Goal: Task Accomplishment & Management: Manage account settings

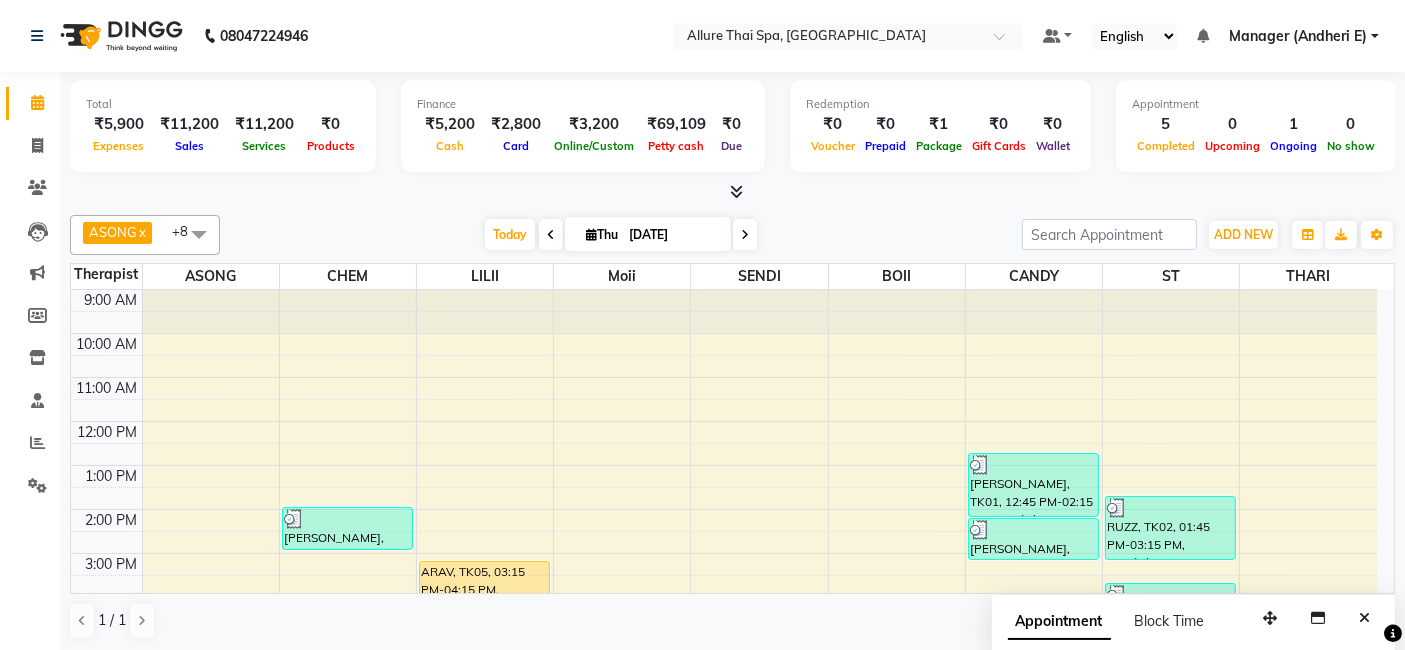
scroll to position [248, 0]
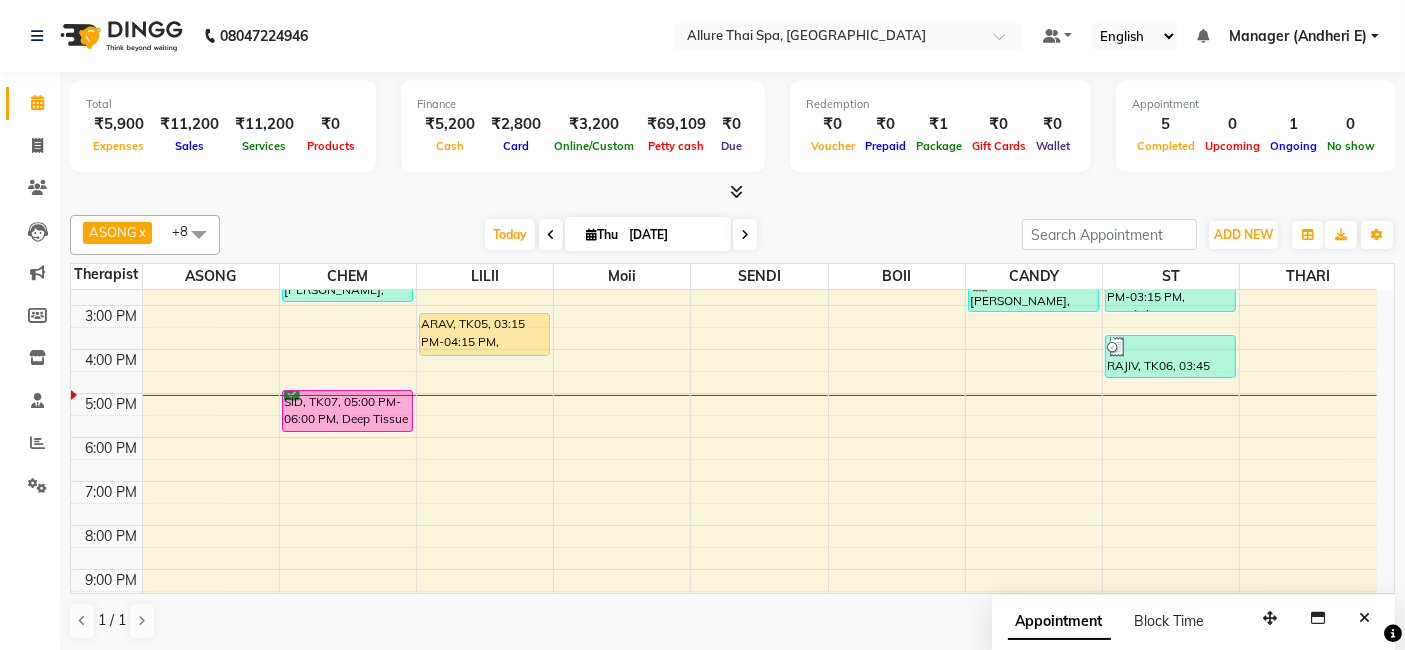
click at [496, 395] on div at bounding box center [485, 395] width 136 height 1
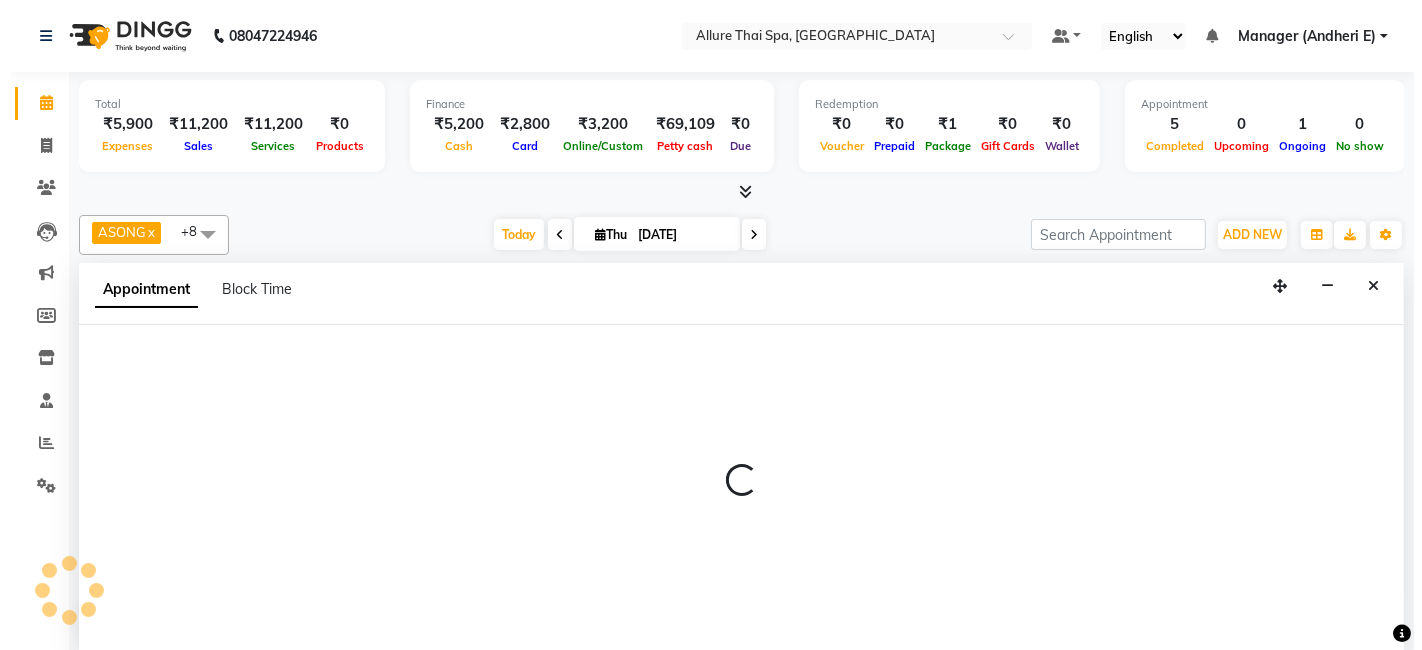
scroll to position [0, 0]
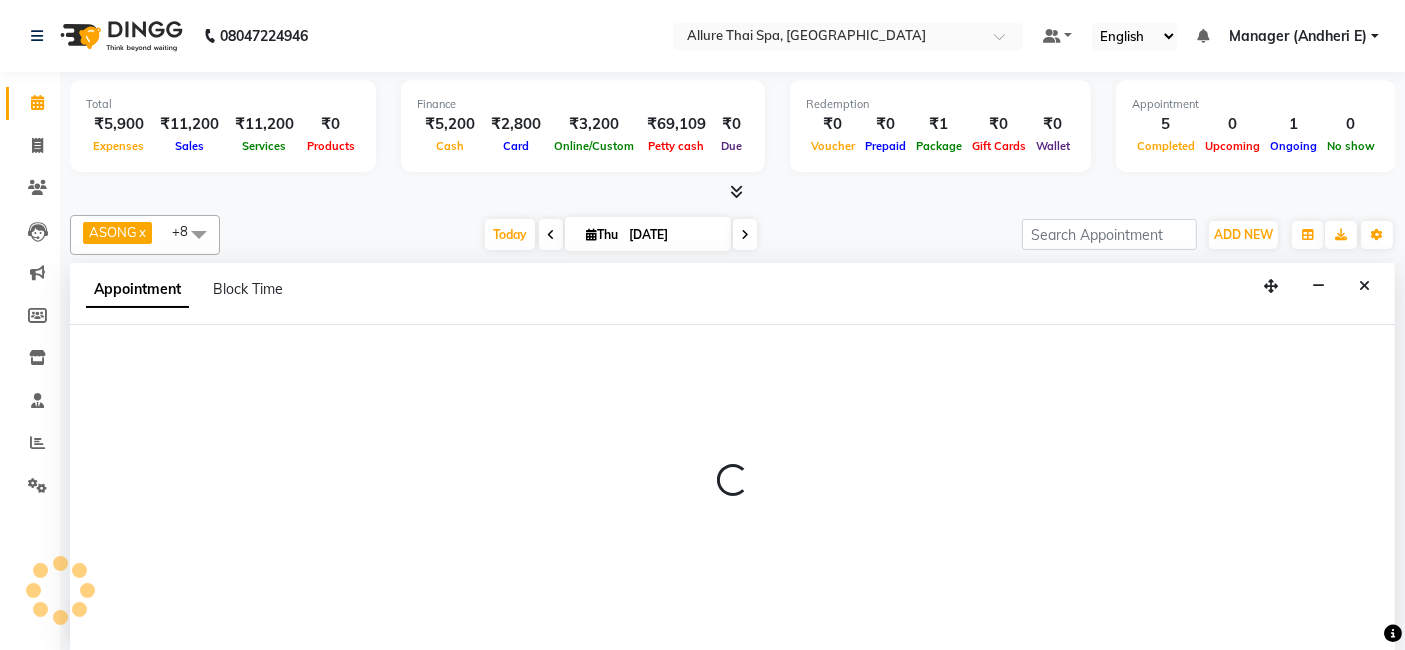
select select "82638"
select select "tentative"
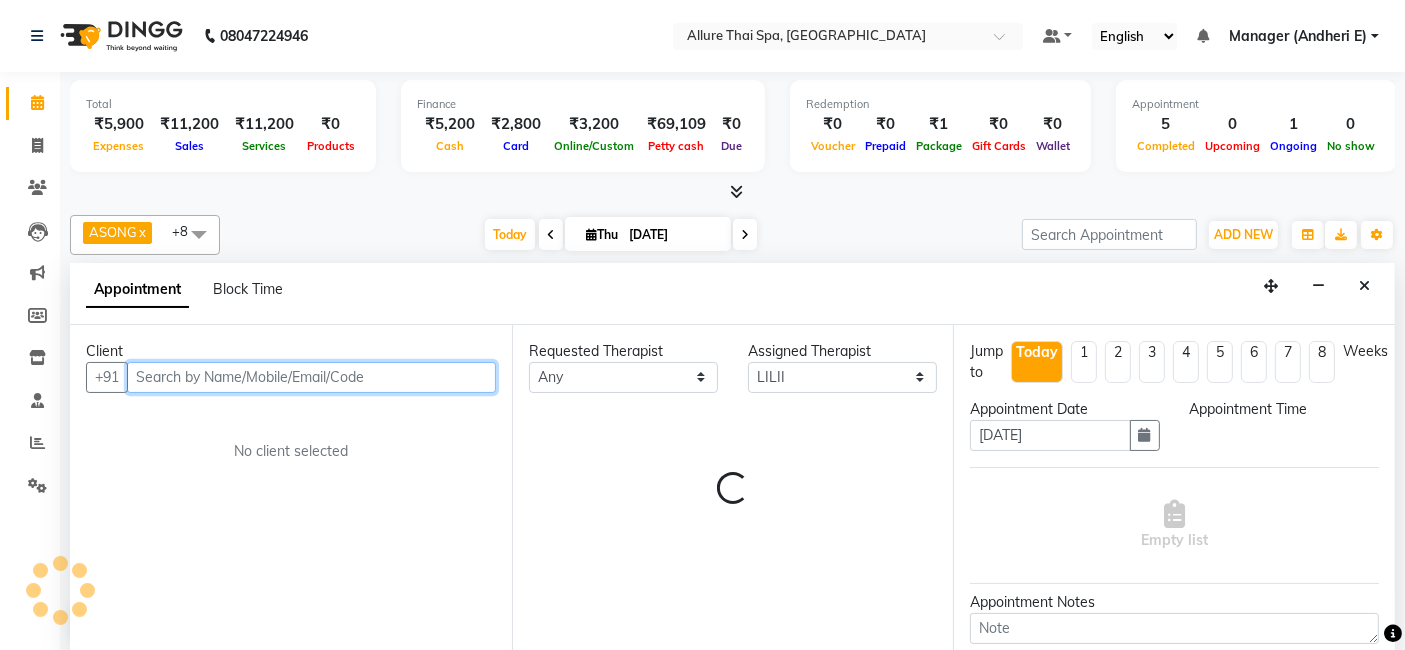
select select "1020"
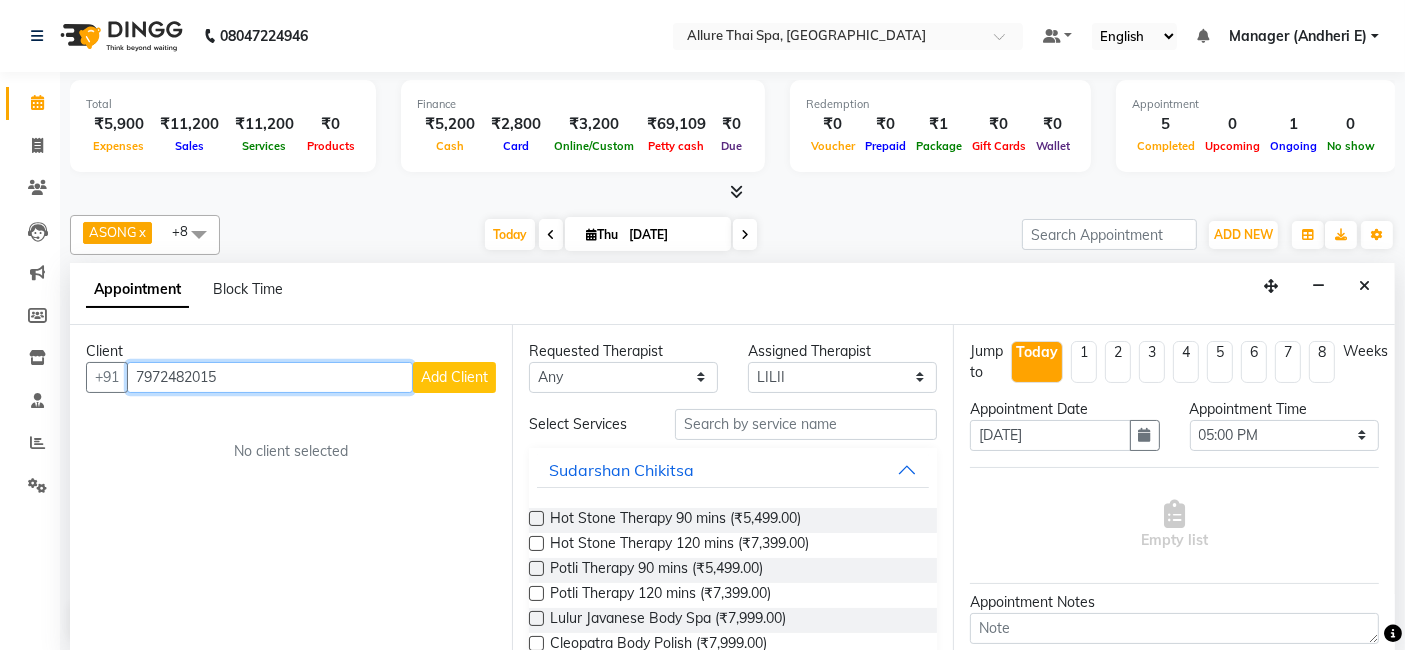
type input "7972482015"
click at [452, 378] on span "Add Client" at bounding box center [454, 377] width 67 height 18
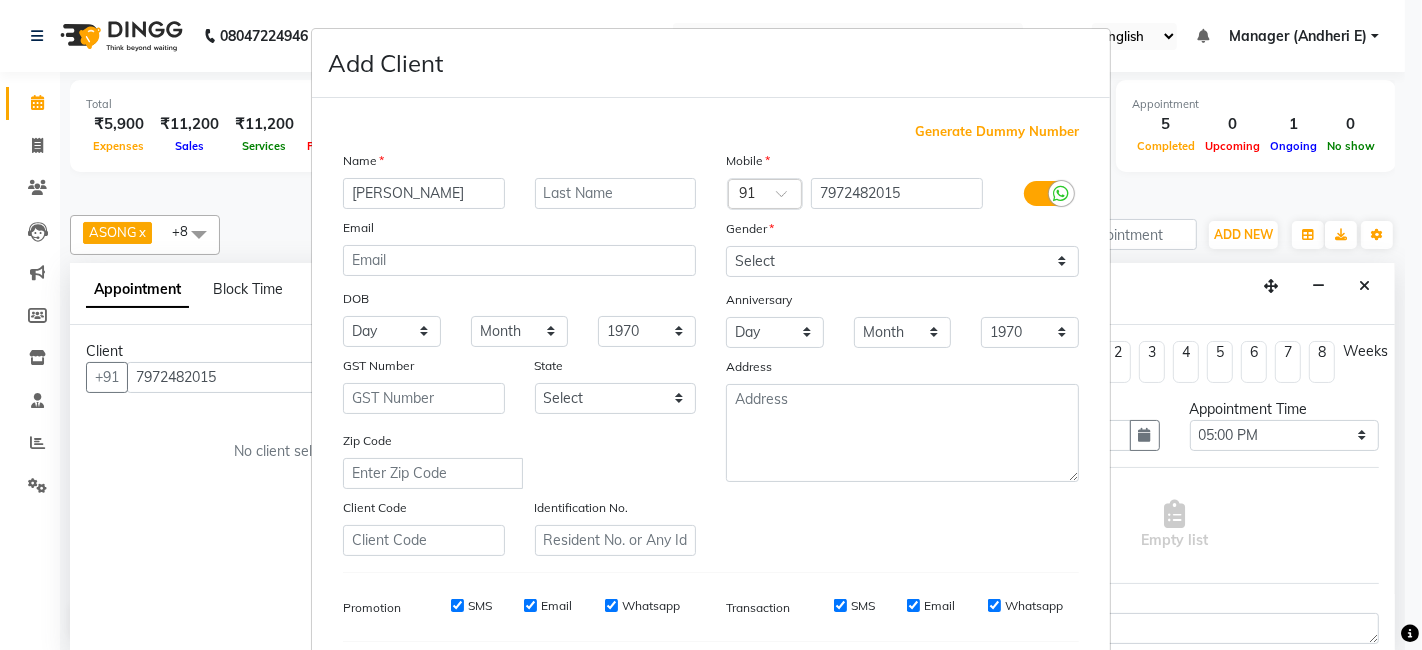
type input "[PERSON_NAME]"
click at [776, 264] on select "Select [DEMOGRAPHIC_DATA] [DEMOGRAPHIC_DATA] Other Prefer Not To Say" at bounding box center [902, 261] width 353 height 31
select select "[DEMOGRAPHIC_DATA]"
click at [726, 246] on select "Select [DEMOGRAPHIC_DATA] [DEMOGRAPHIC_DATA] Other Prefer Not To Say" at bounding box center [902, 261] width 353 height 31
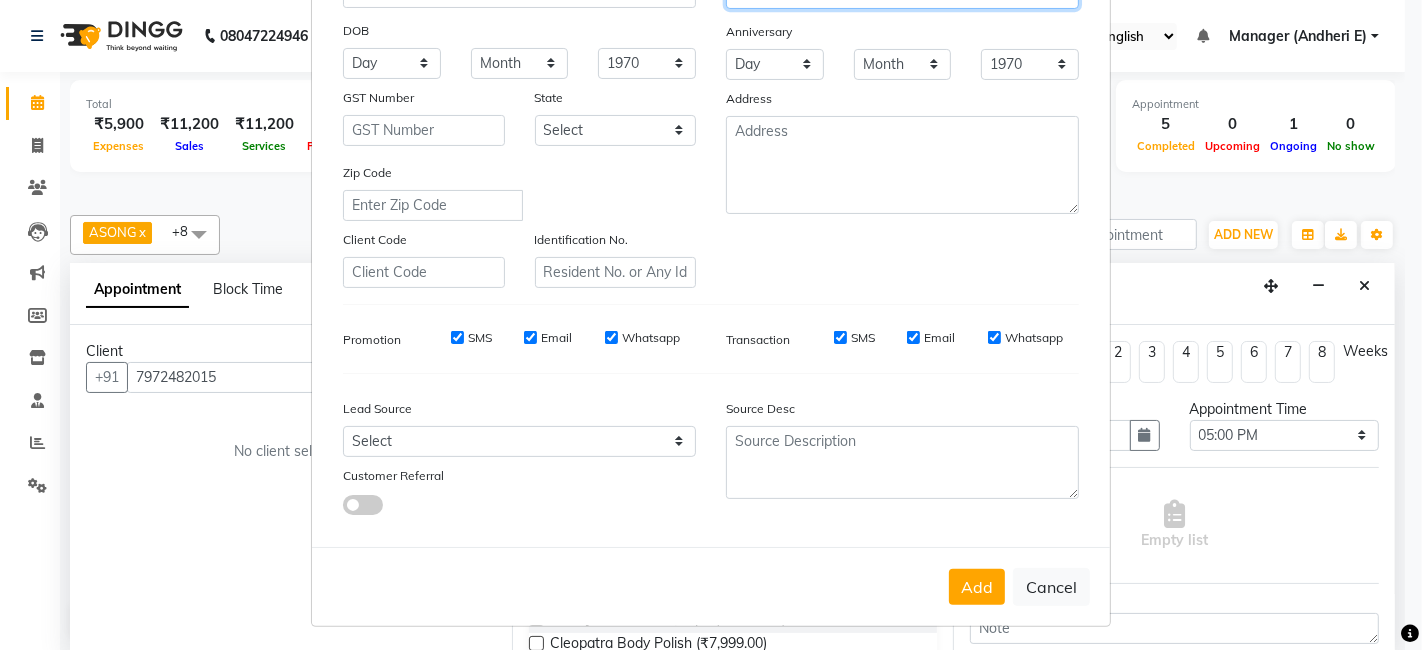
scroll to position [271, 0]
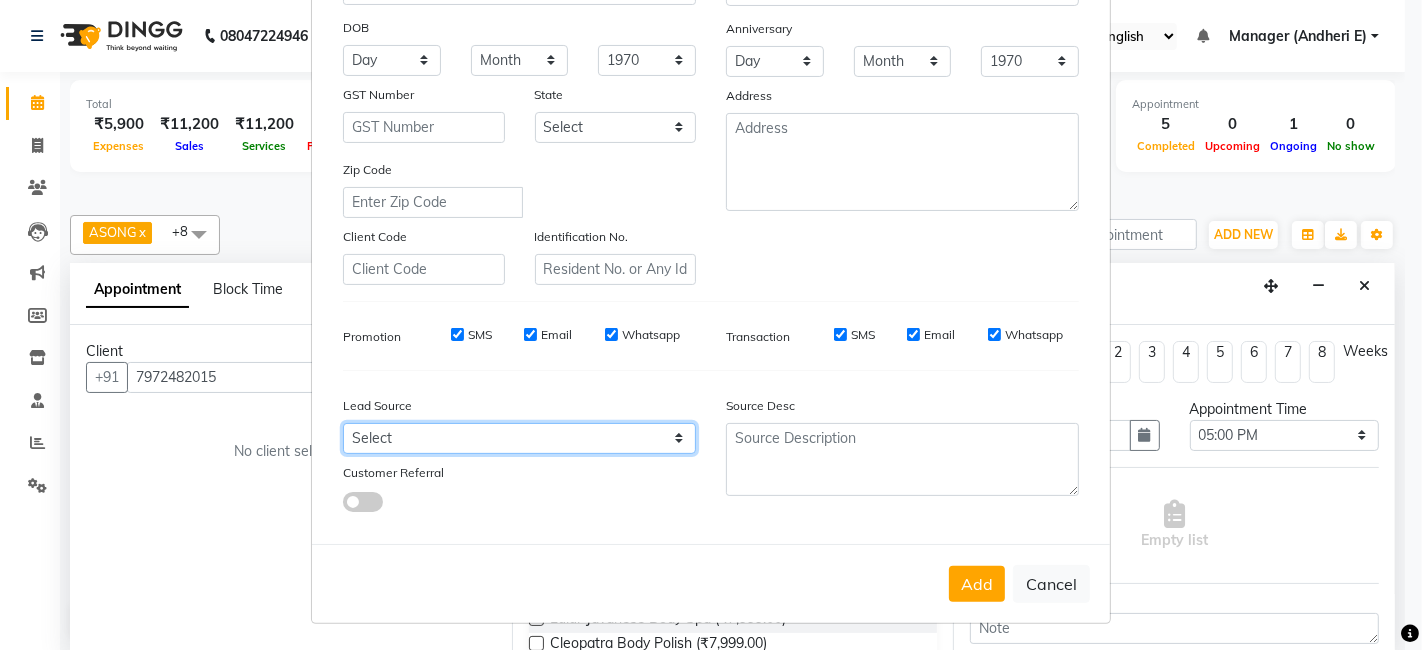
click at [595, 441] on select "Select Walk-in Referral Friend Advertisement Facebook JustDial Google Other Web…" at bounding box center [519, 438] width 353 height 31
select select "47842"
click at [343, 423] on select "Select Walk-in Referral Friend Advertisement Facebook JustDial Google Other Web…" at bounding box center [519, 438] width 353 height 31
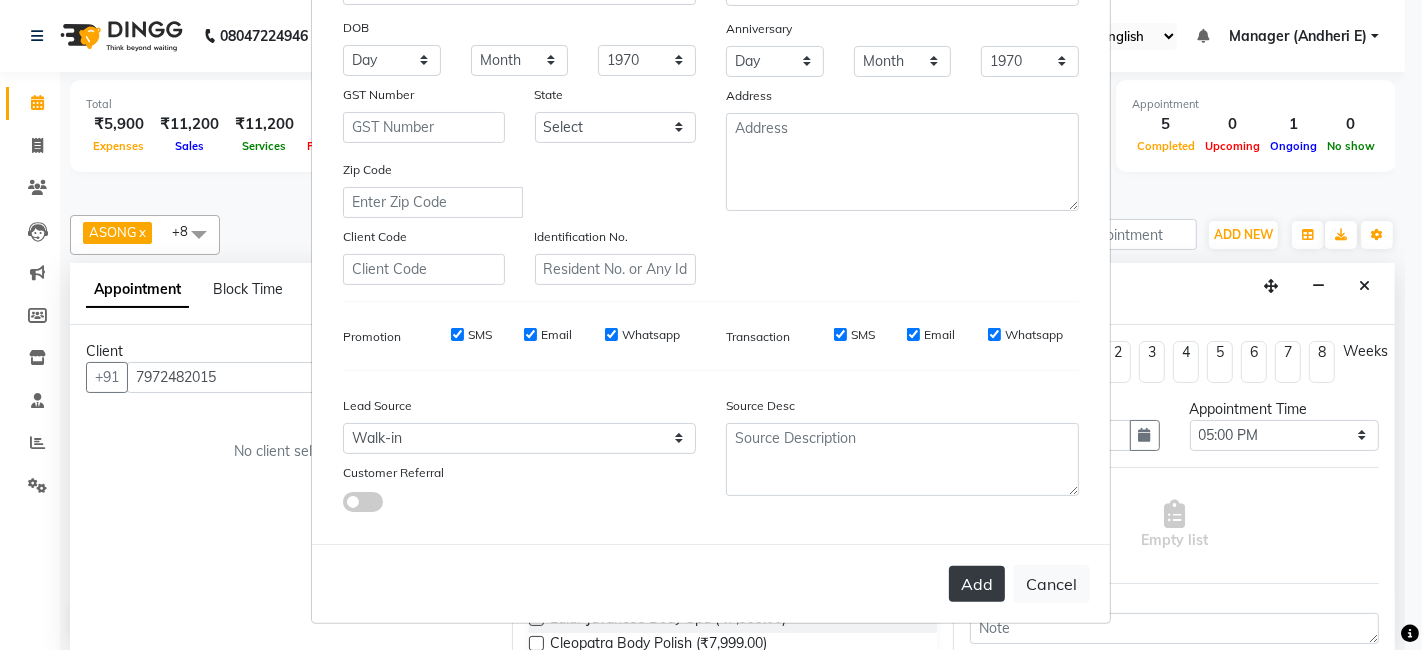
click at [975, 597] on button "Add" at bounding box center [977, 584] width 56 height 36
click at [962, 581] on button "Add" at bounding box center [977, 584] width 56 height 36
select select
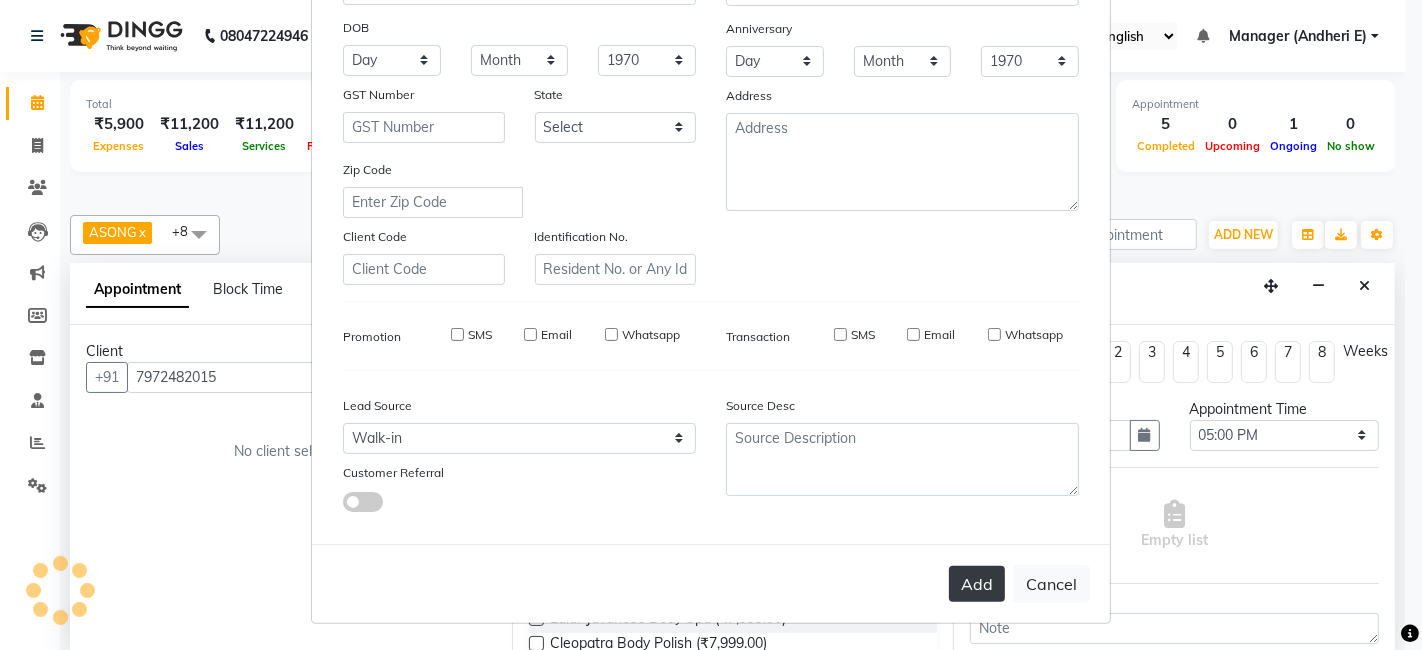
select select
checkbox input "false"
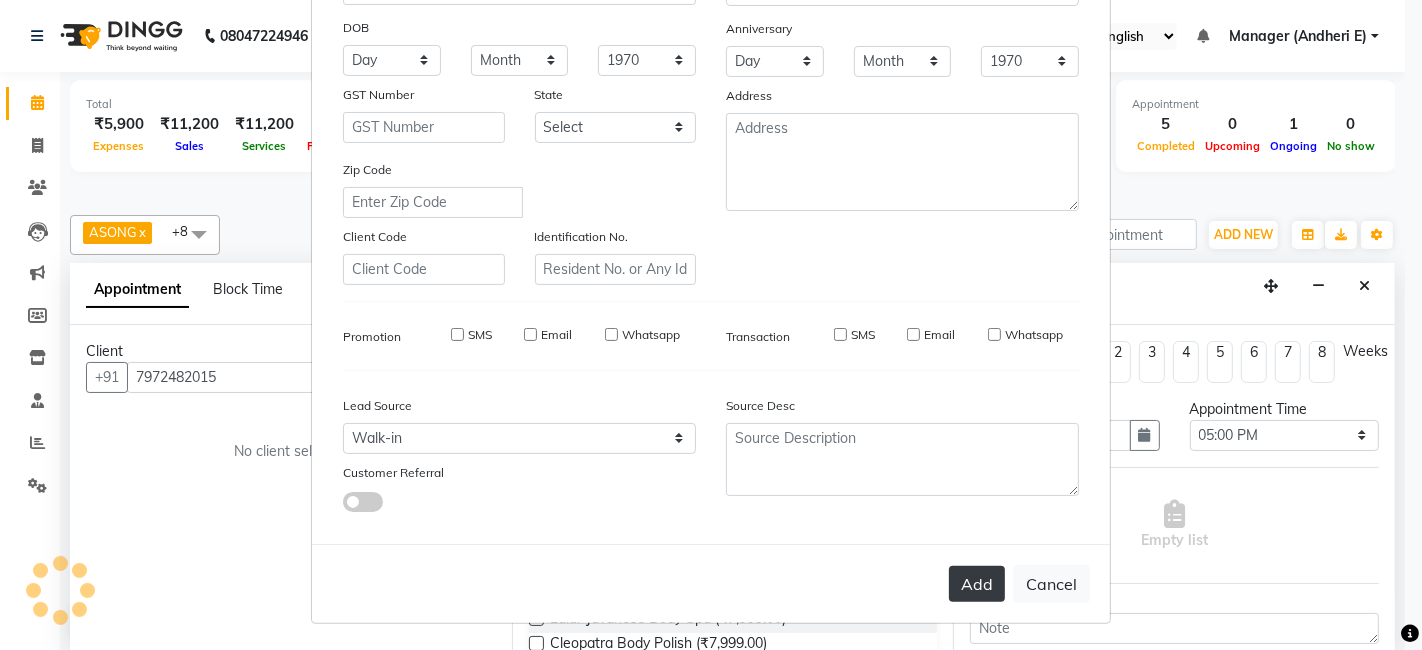
checkbox input "false"
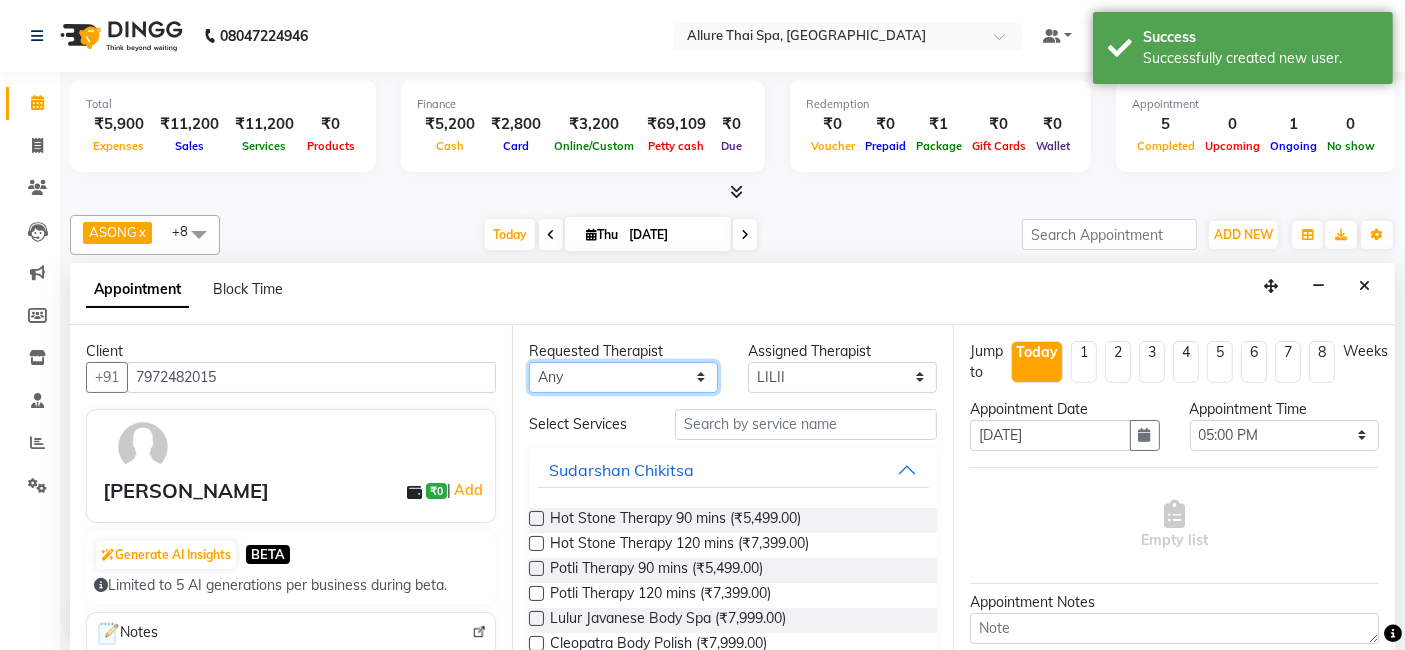
click at [638, 372] on select "Any ASONG [PERSON_NAME] BOII CANDY CHEM LILII Moii SENDI ST THARI" at bounding box center [623, 377] width 189 height 31
select select "82638"
click at [529, 362] on select "Any ASONG [PERSON_NAME] BOII CANDY CHEM LILII Moii SENDI ST THARI" at bounding box center [623, 377] width 189 height 31
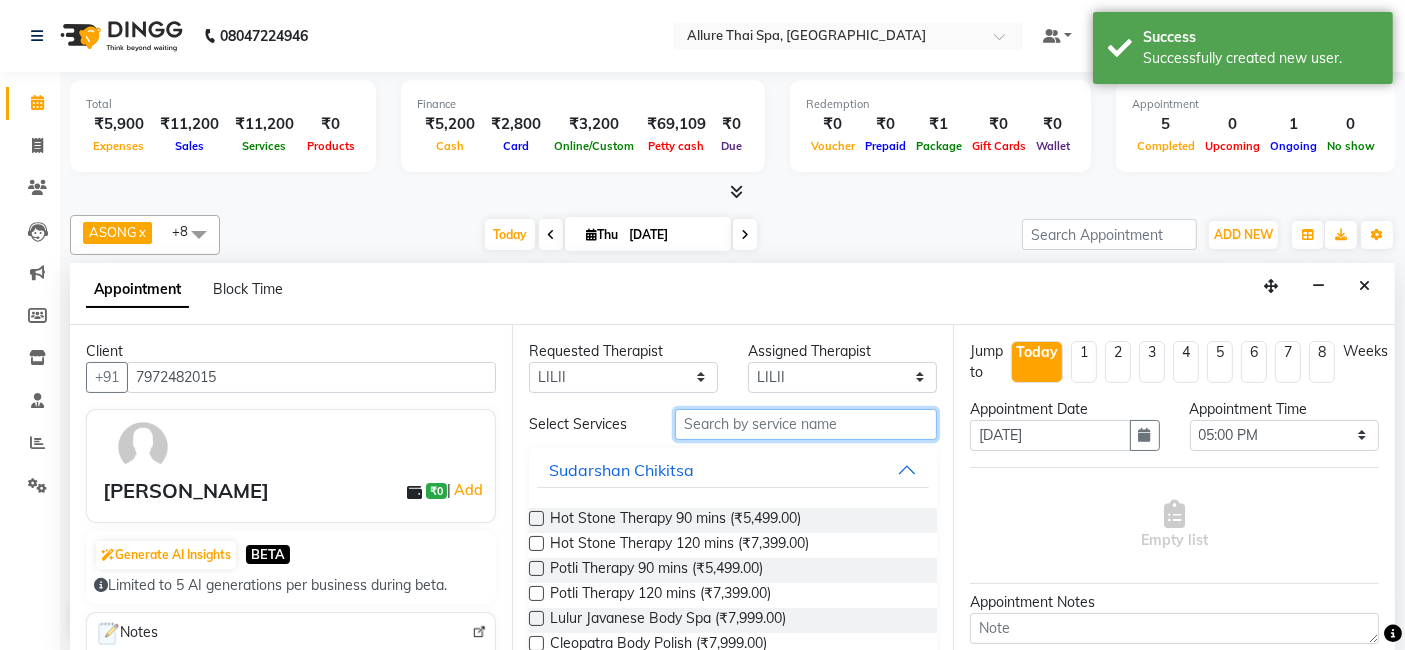
click at [714, 426] on input "text" at bounding box center [806, 424] width 262 height 31
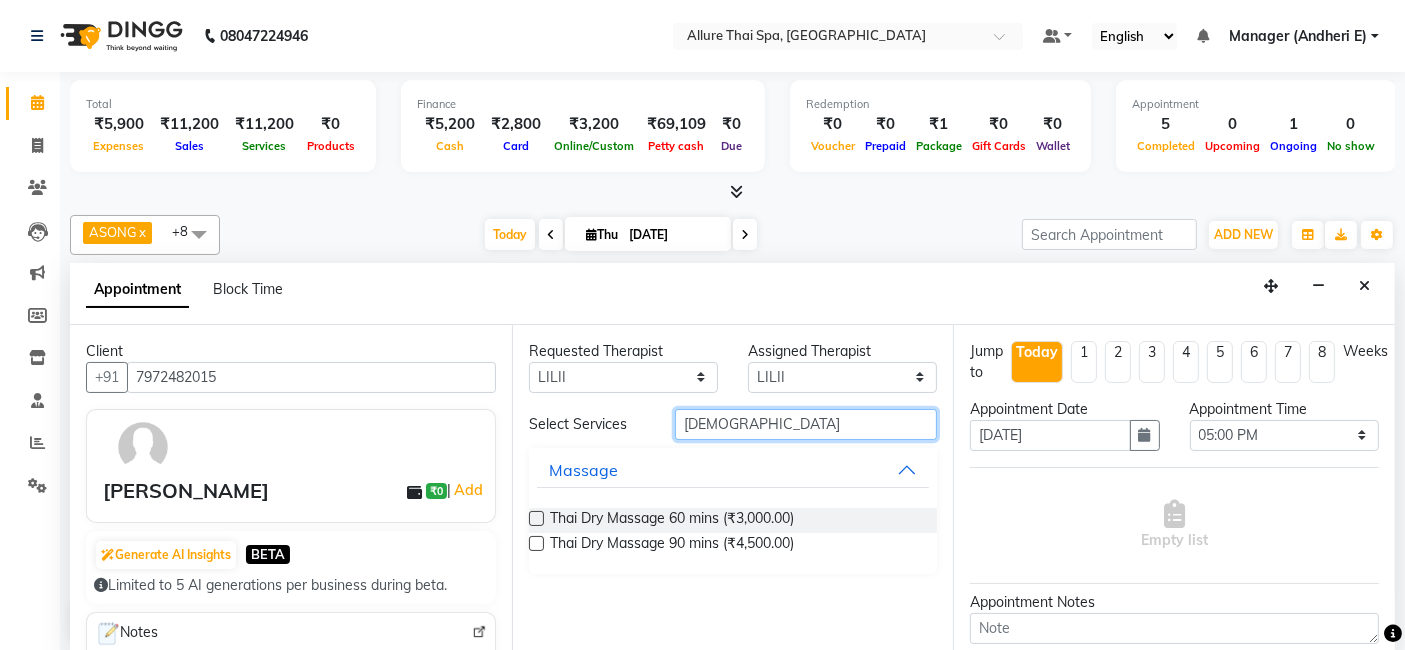
type input "[DEMOGRAPHIC_DATA]"
click at [539, 517] on label at bounding box center [536, 518] width 15 height 15
click at [539, 517] on input "checkbox" at bounding box center [535, 520] width 13 height 13
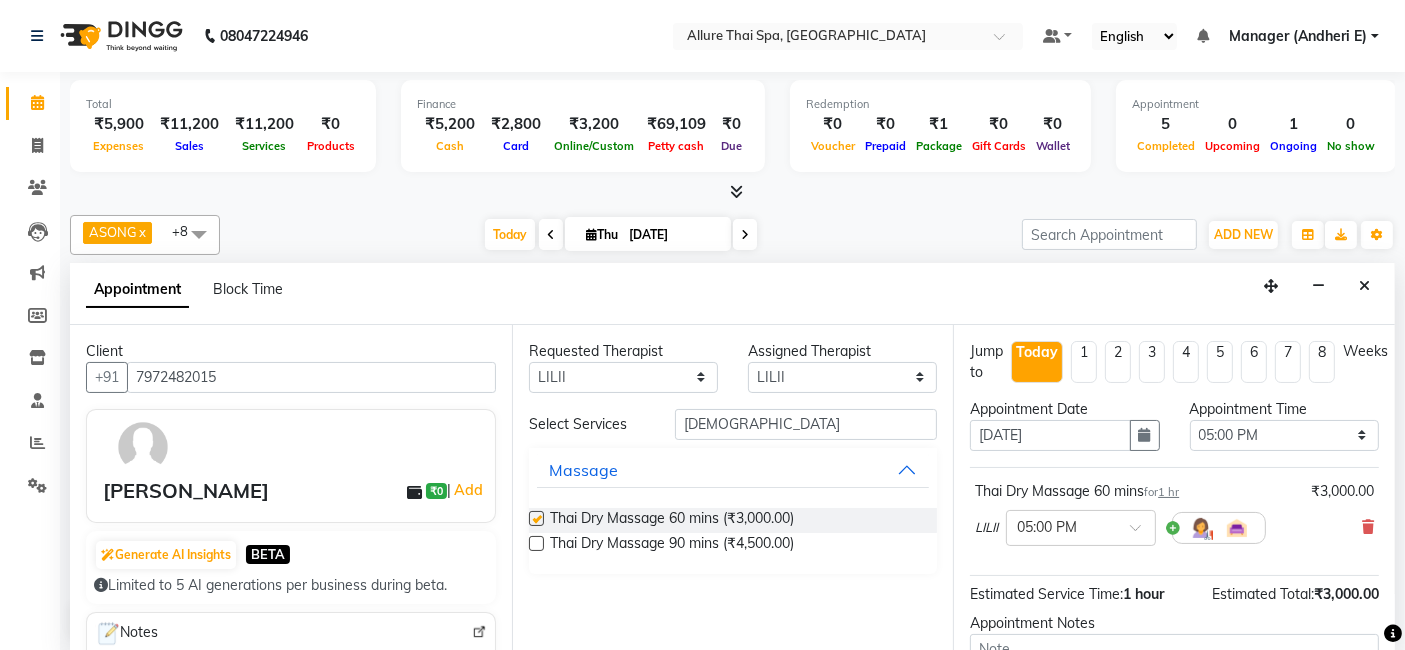
checkbox input "false"
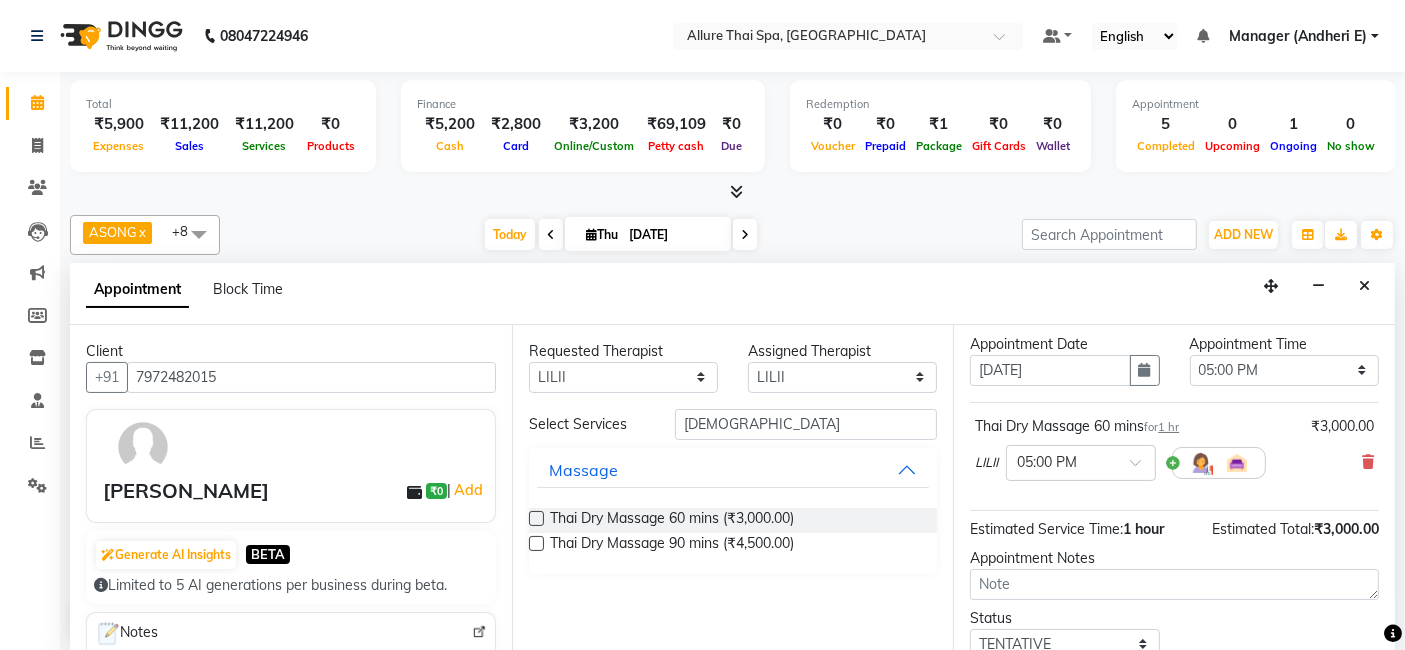
scroll to position [197, 0]
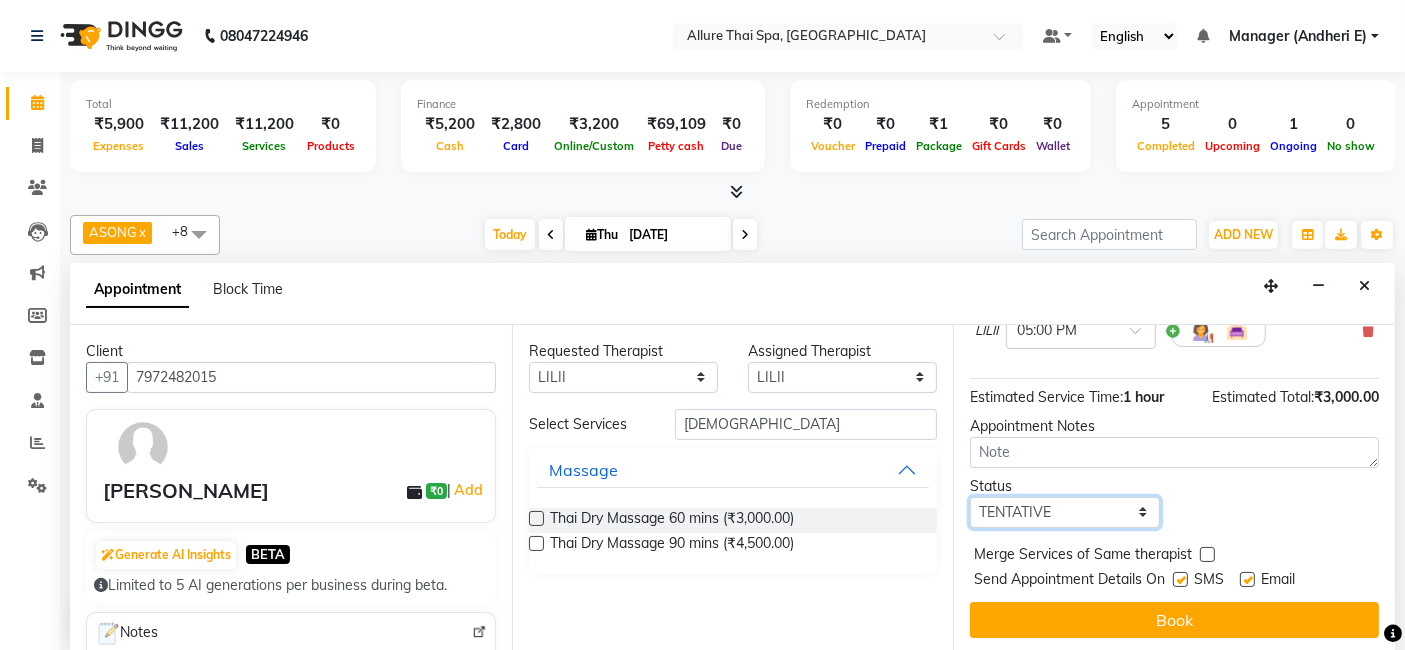
click at [1072, 510] on select "Select TENTATIVE CONFIRM CHECK-IN UPCOMING" at bounding box center [1064, 512] width 189 height 31
select select "confirm booking"
click at [970, 497] on select "Select TENTATIVE CONFIRM CHECK-IN UPCOMING" at bounding box center [1064, 512] width 189 height 31
click at [1185, 580] on label at bounding box center [1180, 579] width 15 height 15
click at [1185, 580] on input "checkbox" at bounding box center [1179, 581] width 13 height 13
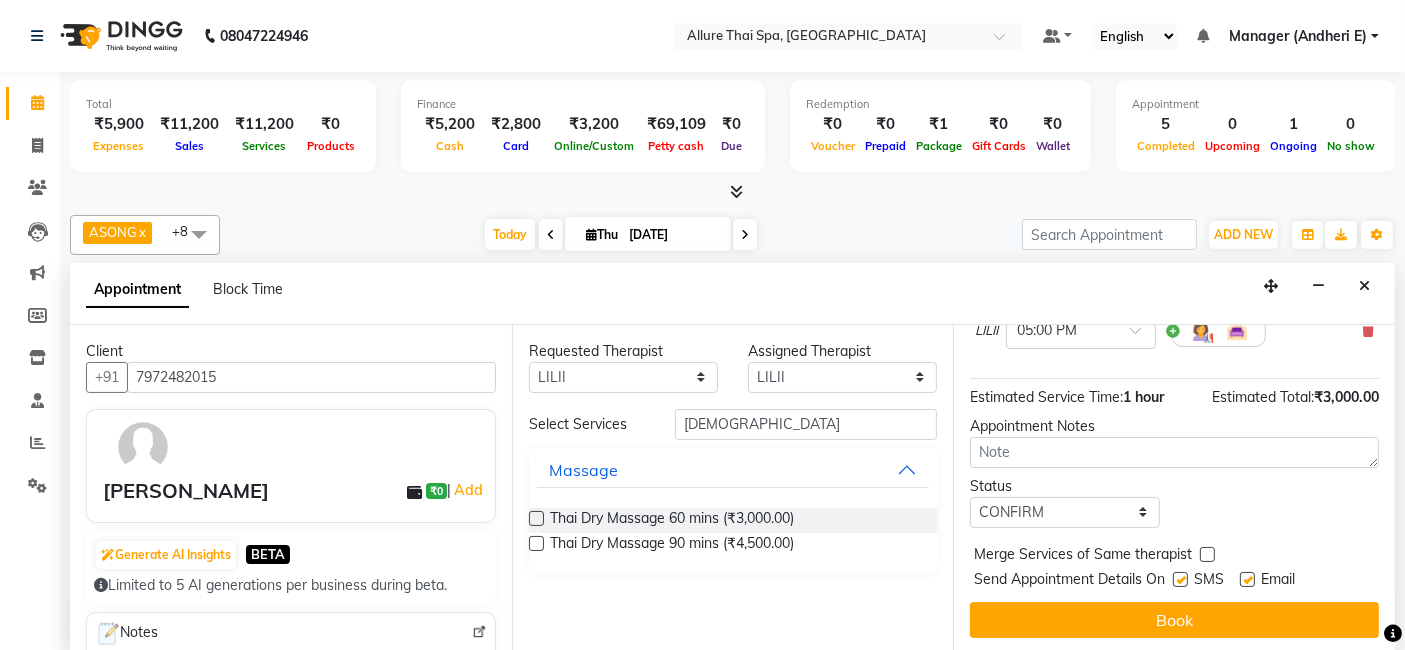
checkbox input "false"
click at [1251, 572] on label at bounding box center [1247, 579] width 15 height 15
click at [1251, 575] on input "checkbox" at bounding box center [1246, 581] width 13 height 13
checkbox input "false"
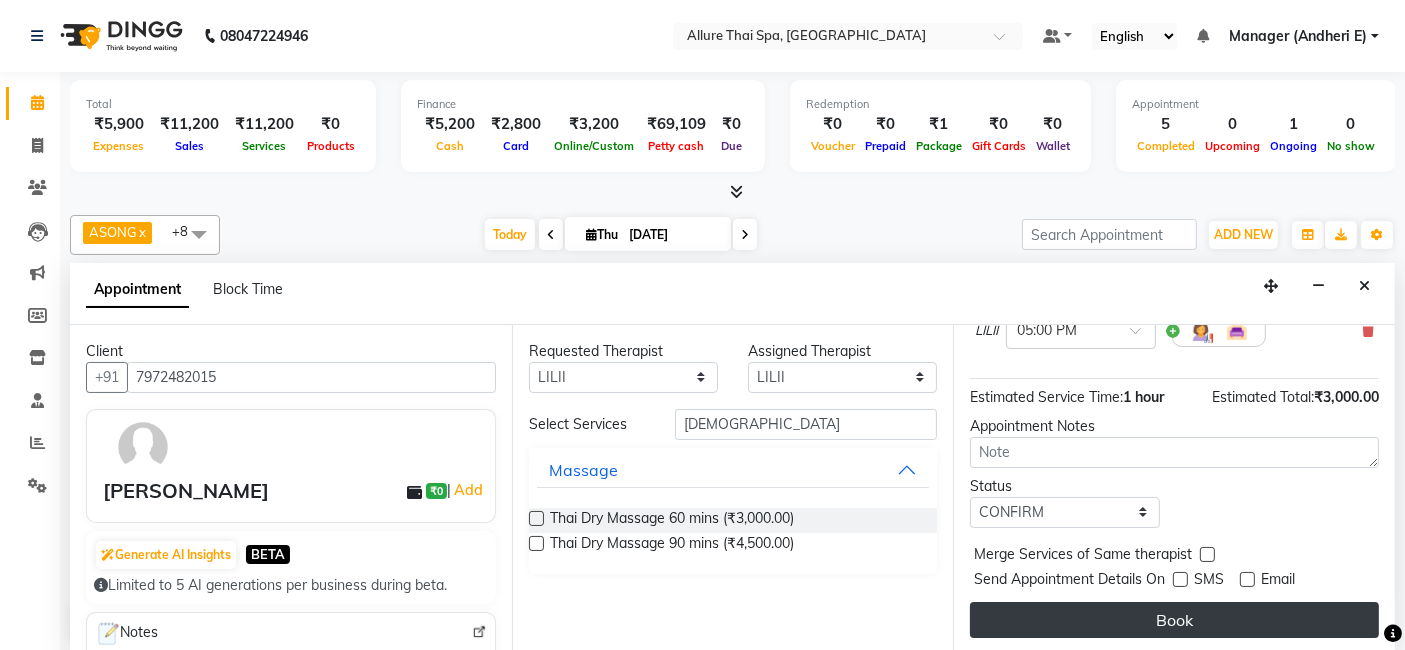
click at [1151, 611] on button "Book" at bounding box center [1174, 620] width 409 height 36
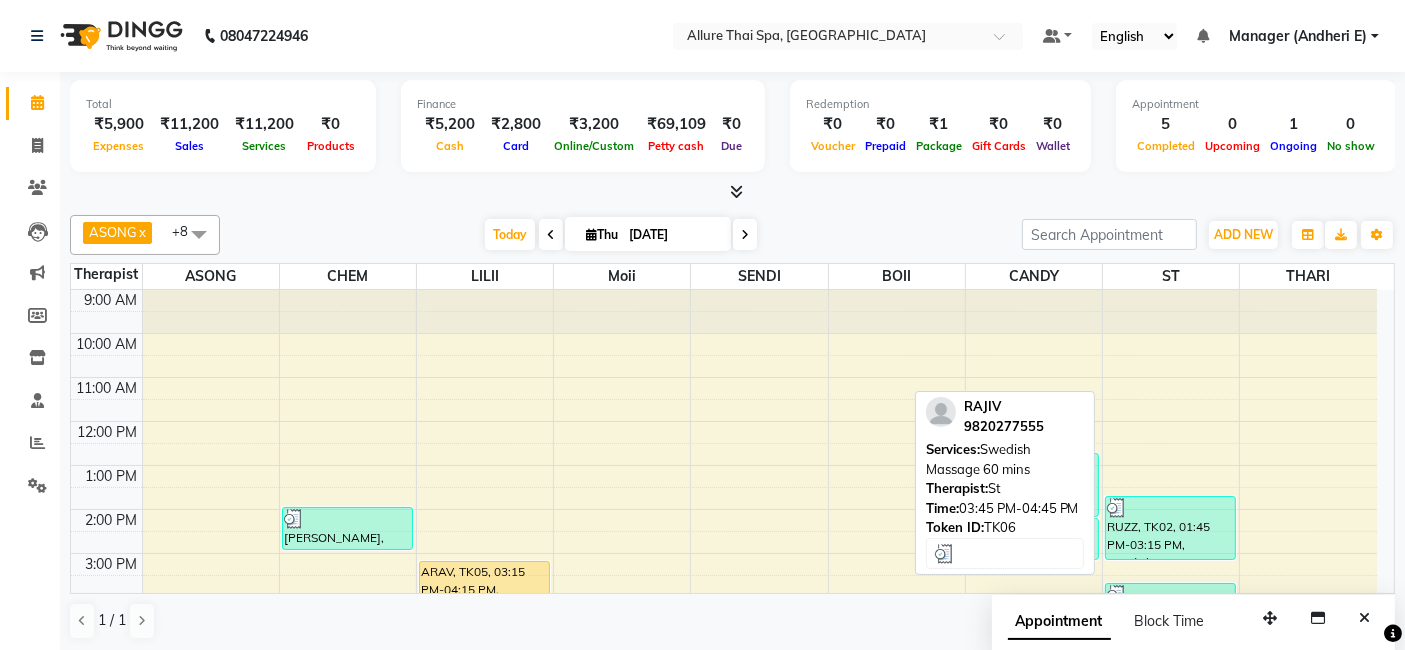
scroll to position [222, 0]
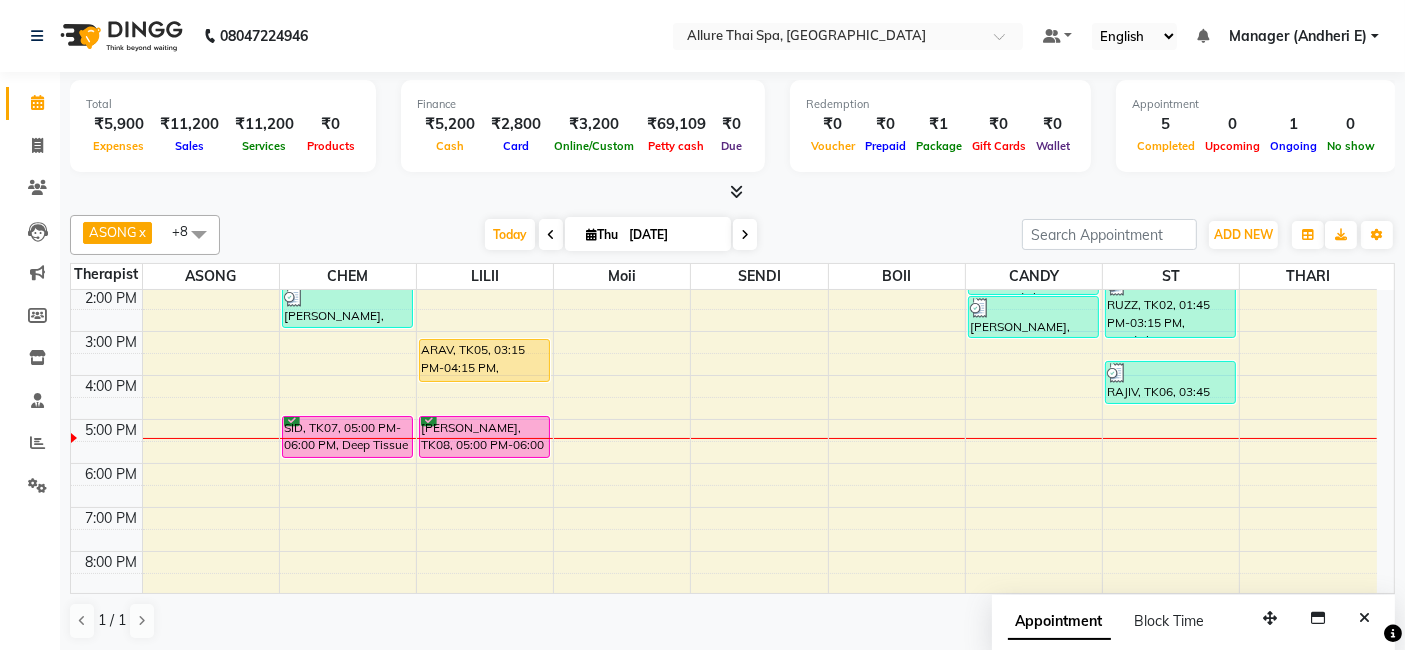
click at [1177, 436] on div "9:00 AM 10:00 AM 11:00 AM 12:00 PM 1:00 PM 2:00 PM 3:00 PM 4:00 PM 5:00 PM 6:00…" at bounding box center [724, 397] width 1306 height 659
select select "89384"
select select "tentative"
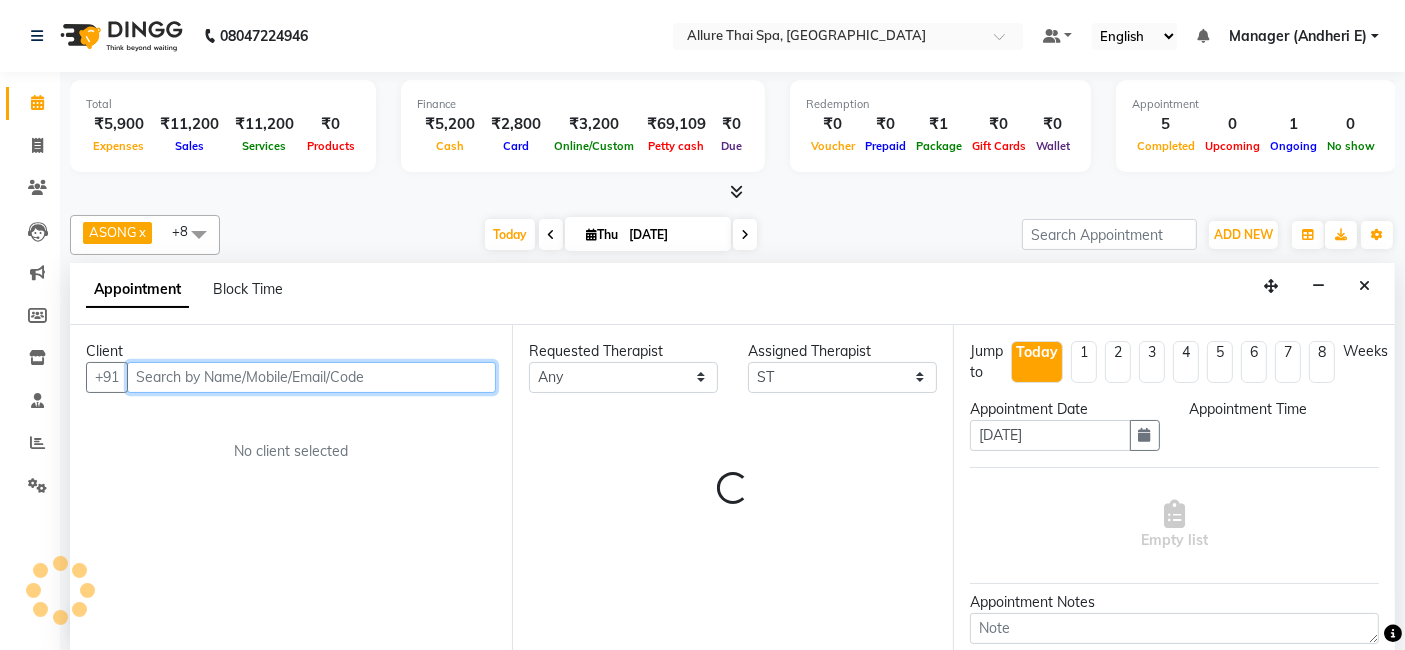
scroll to position [0, 0]
select select "1050"
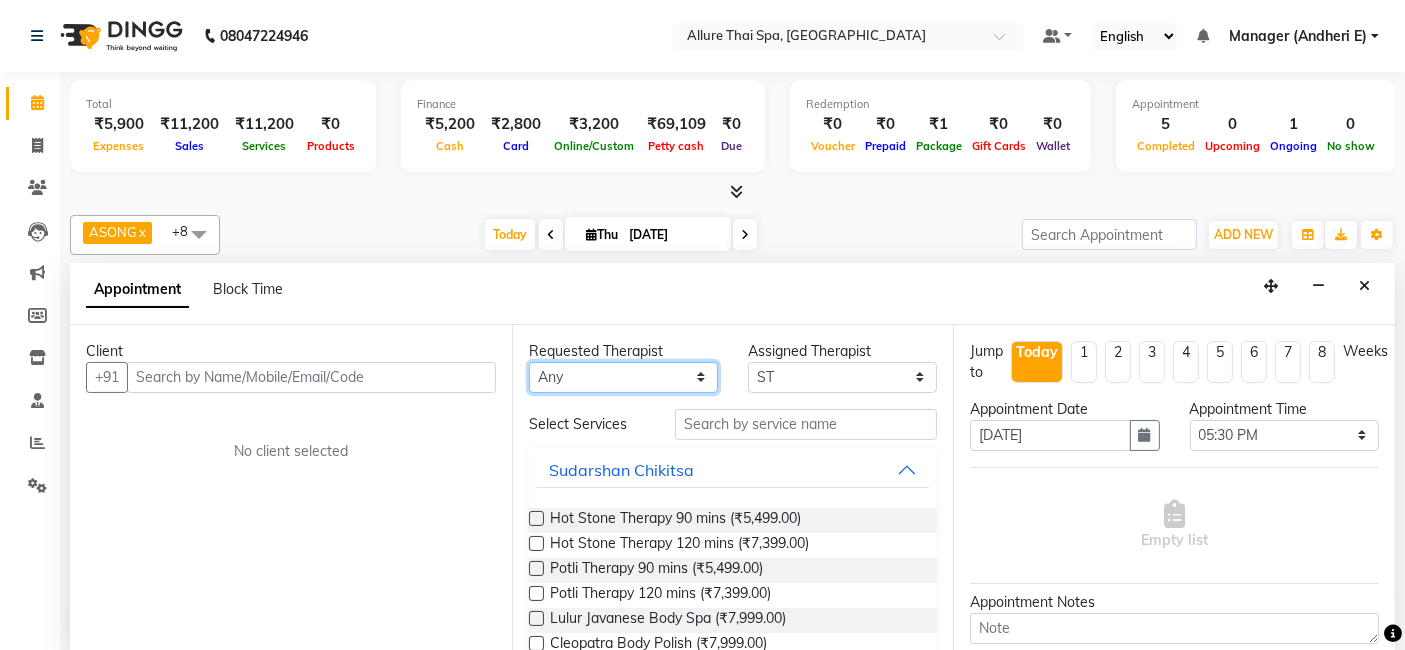
click at [621, 378] on select "Any ASONG [PERSON_NAME] BOII CANDY CHEM LILII Moii SENDI ST THARI" at bounding box center [623, 377] width 189 height 31
select select "89384"
click at [529, 362] on select "Any ASONG [PERSON_NAME] BOII CANDY CHEM LILII Moii SENDI ST THARI" at bounding box center [623, 377] width 189 height 31
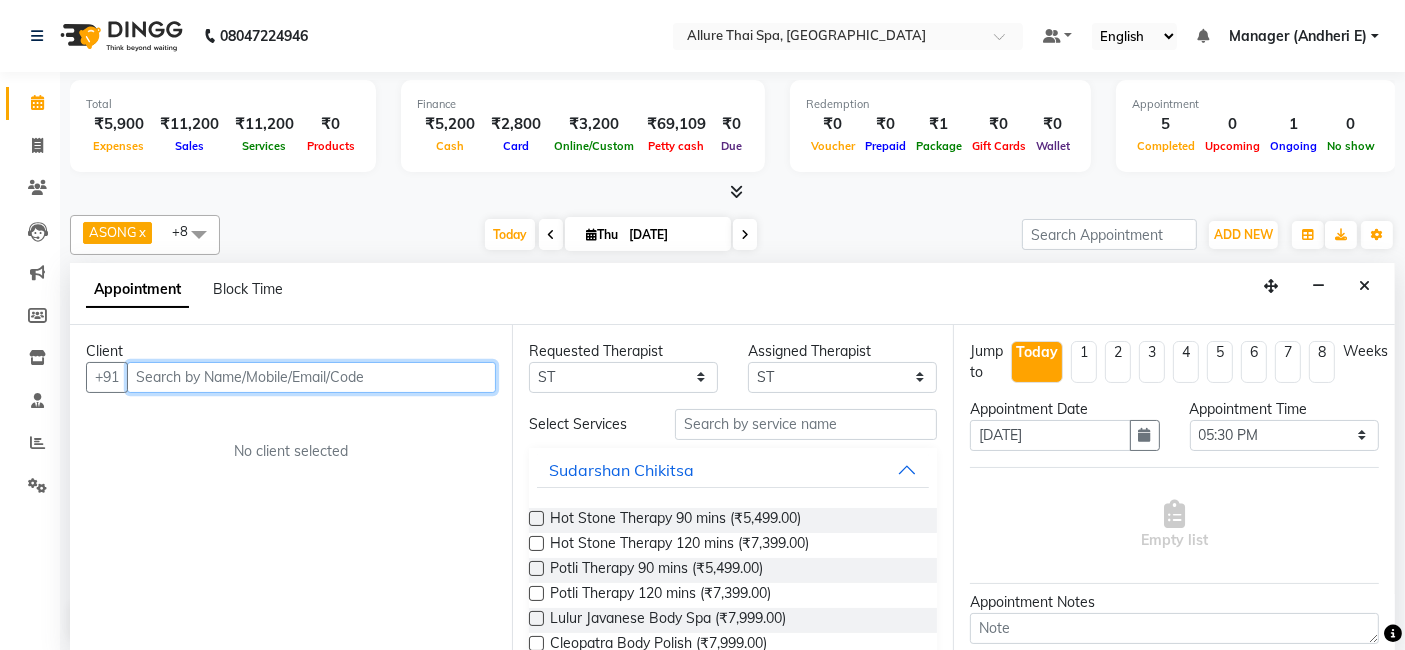
click at [314, 373] on input "text" at bounding box center [311, 377] width 369 height 31
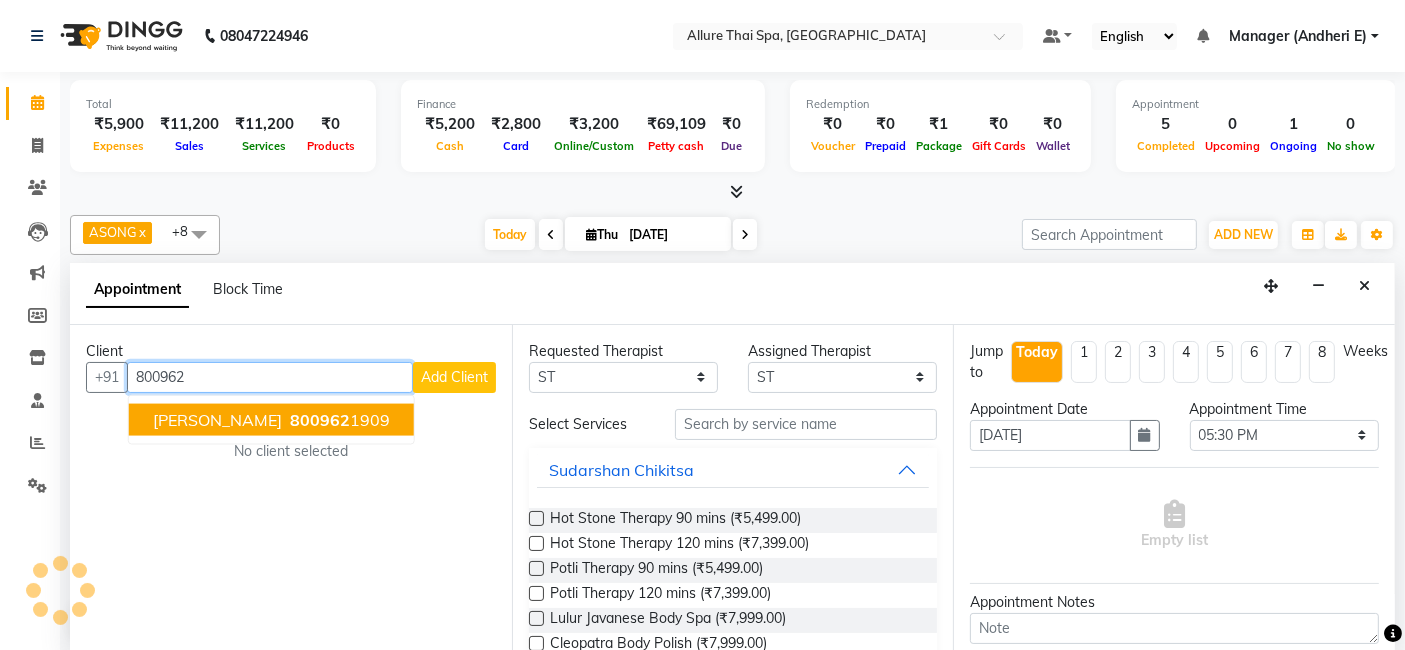
click at [267, 403] on button "[PERSON_NAME] 800962 1909" at bounding box center [271, 419] width 285 height 32
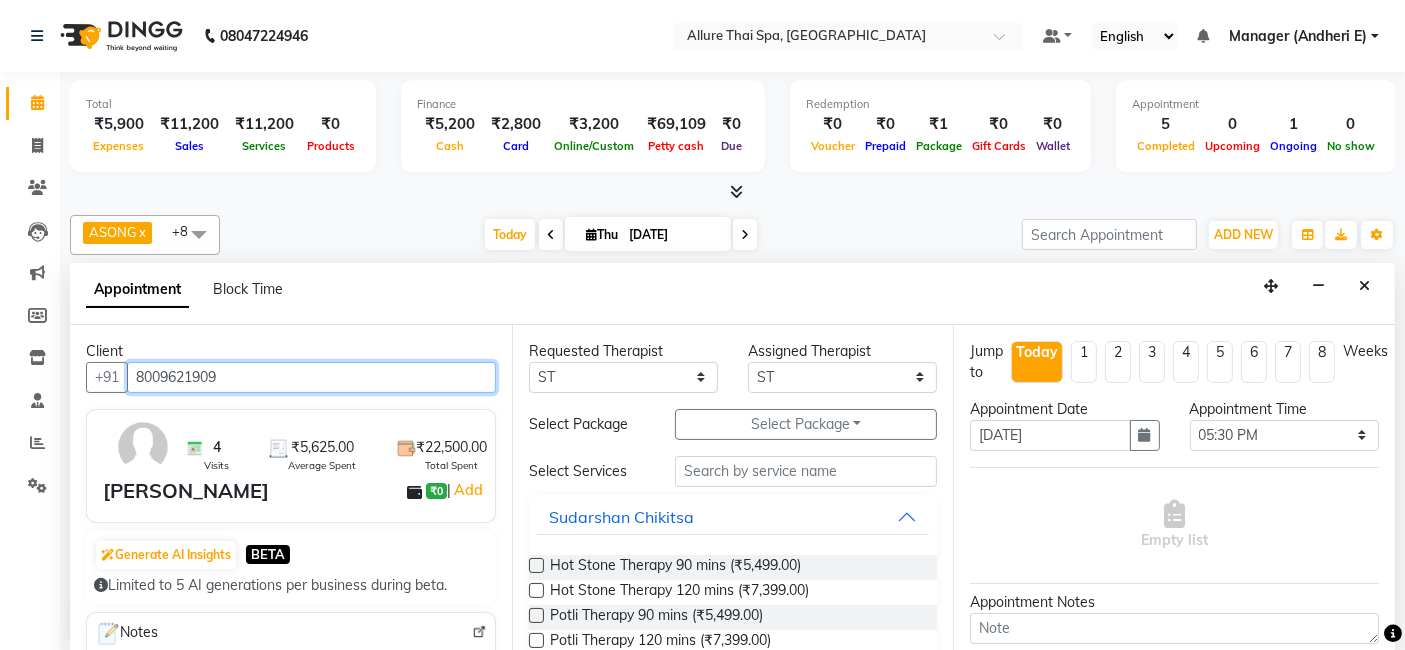
type input "8009621909"
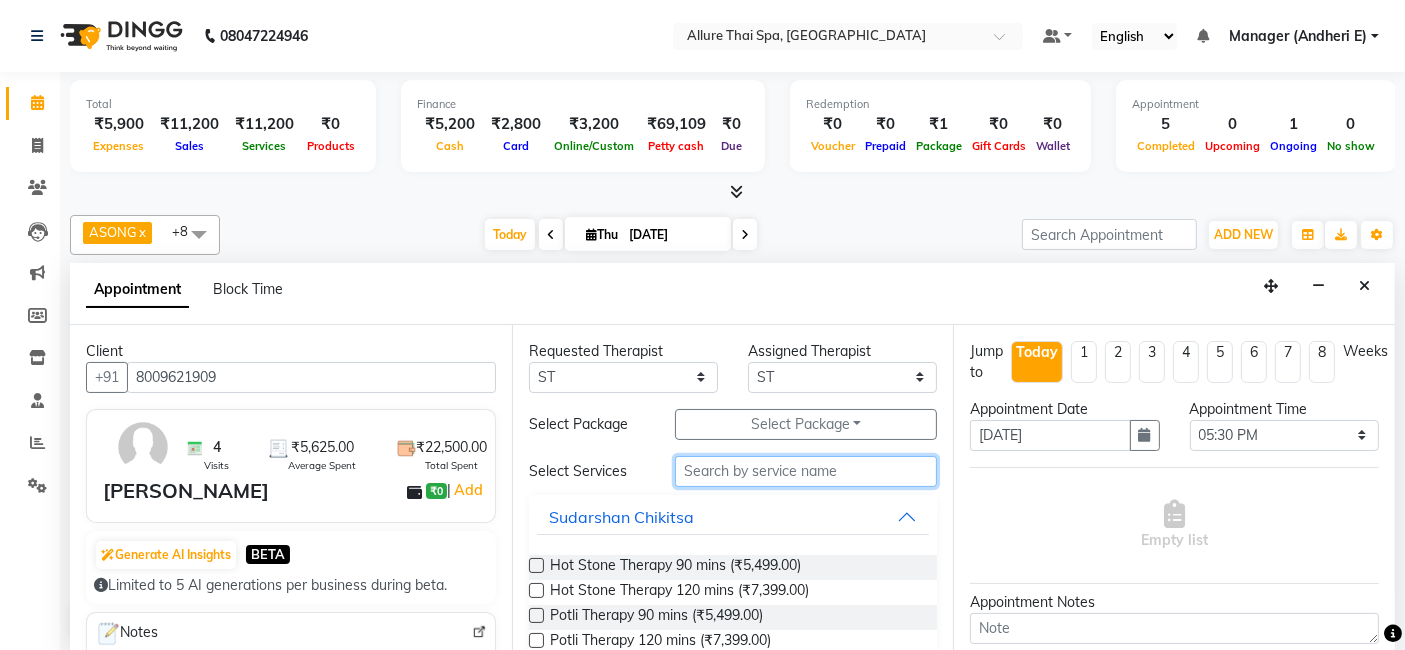
click at [702, 478] on input "text" at bounding box center [806, 471] width 262 height 31
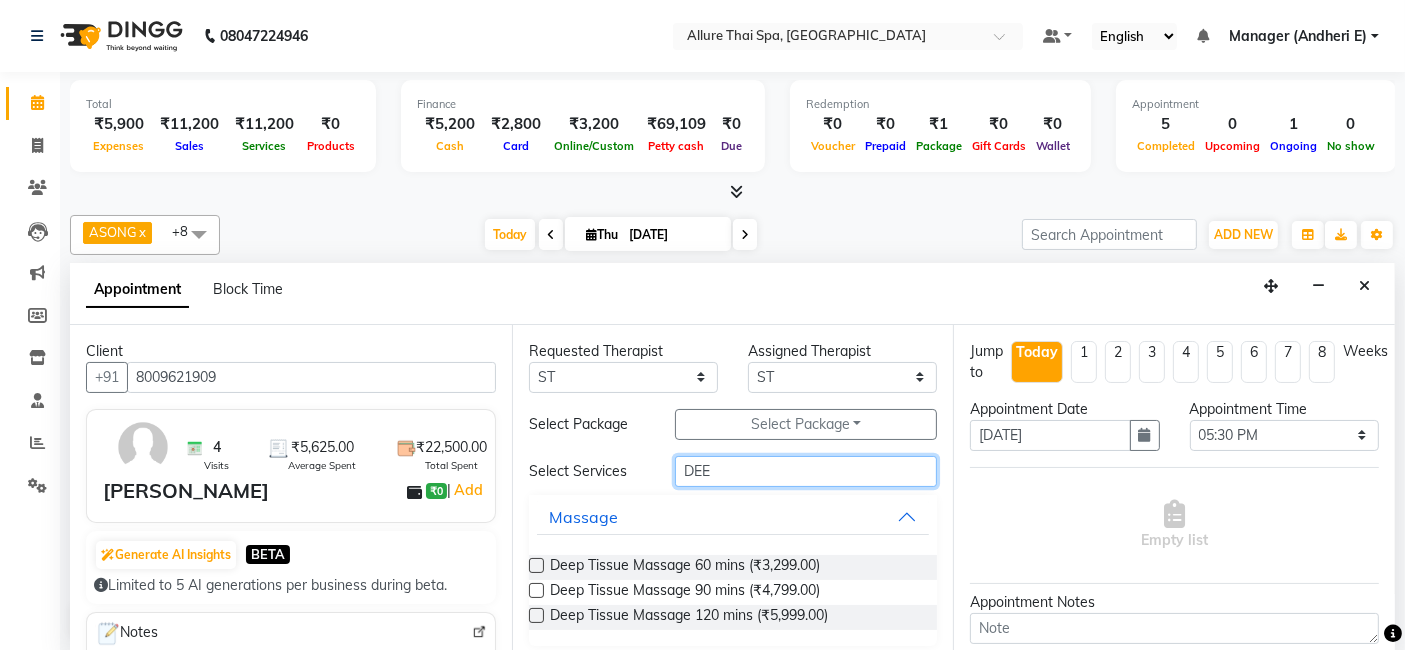
type input "DEE"
click at [539, 584] on label at bounding box center [536, 590] width 15 height 15
click at [539, 586] on input "checkbox" at bounding box center [535, 592] width 13 height 13
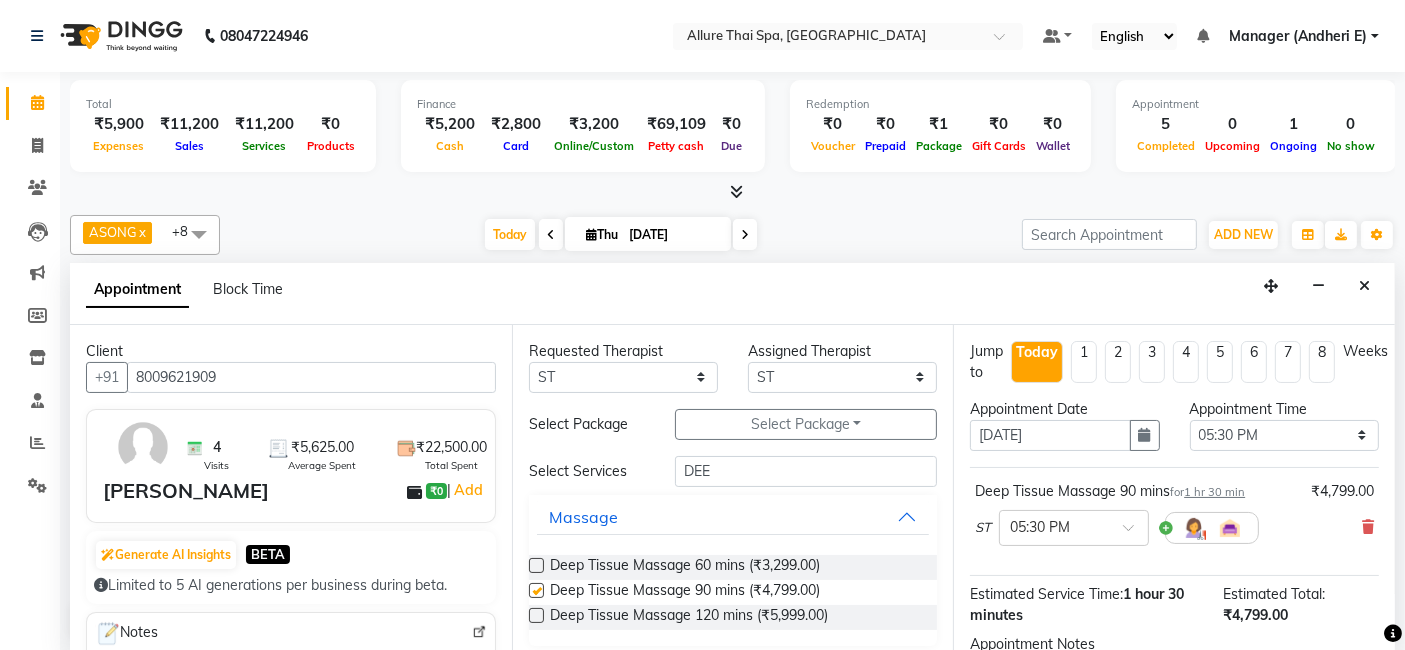
checkbox input "false"
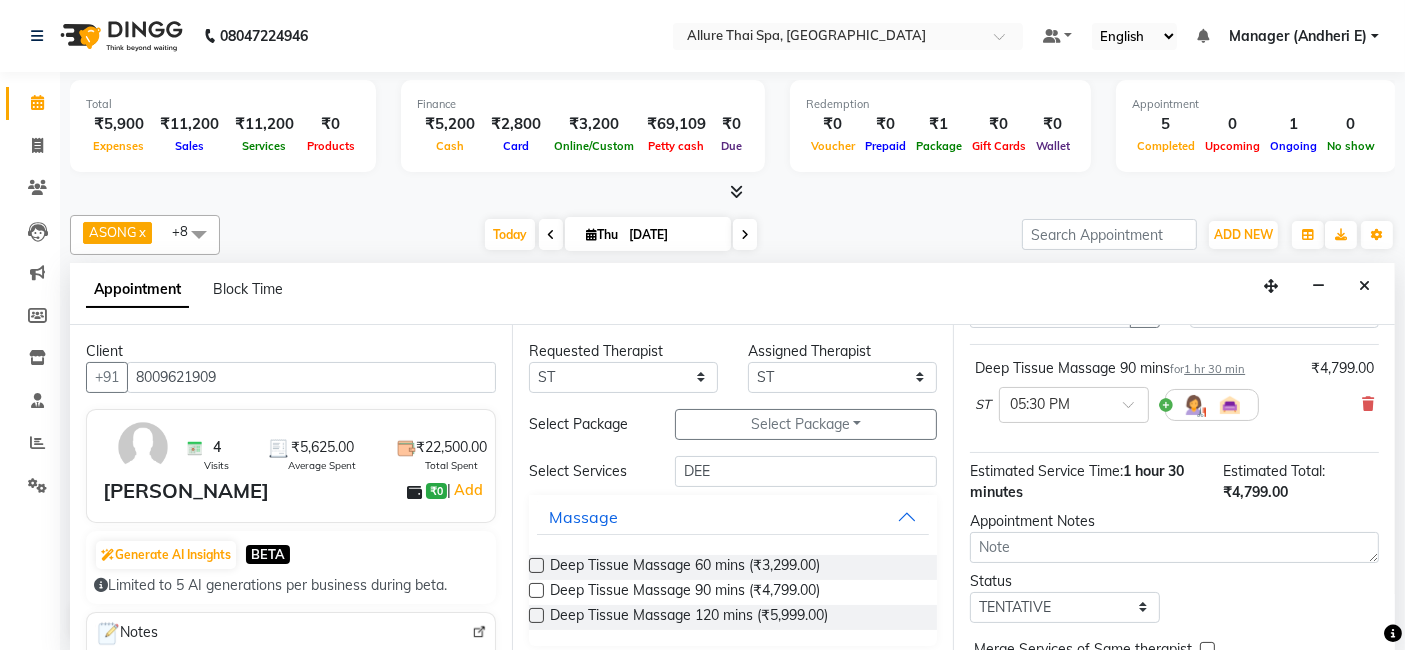
scroll to position [217, 0]
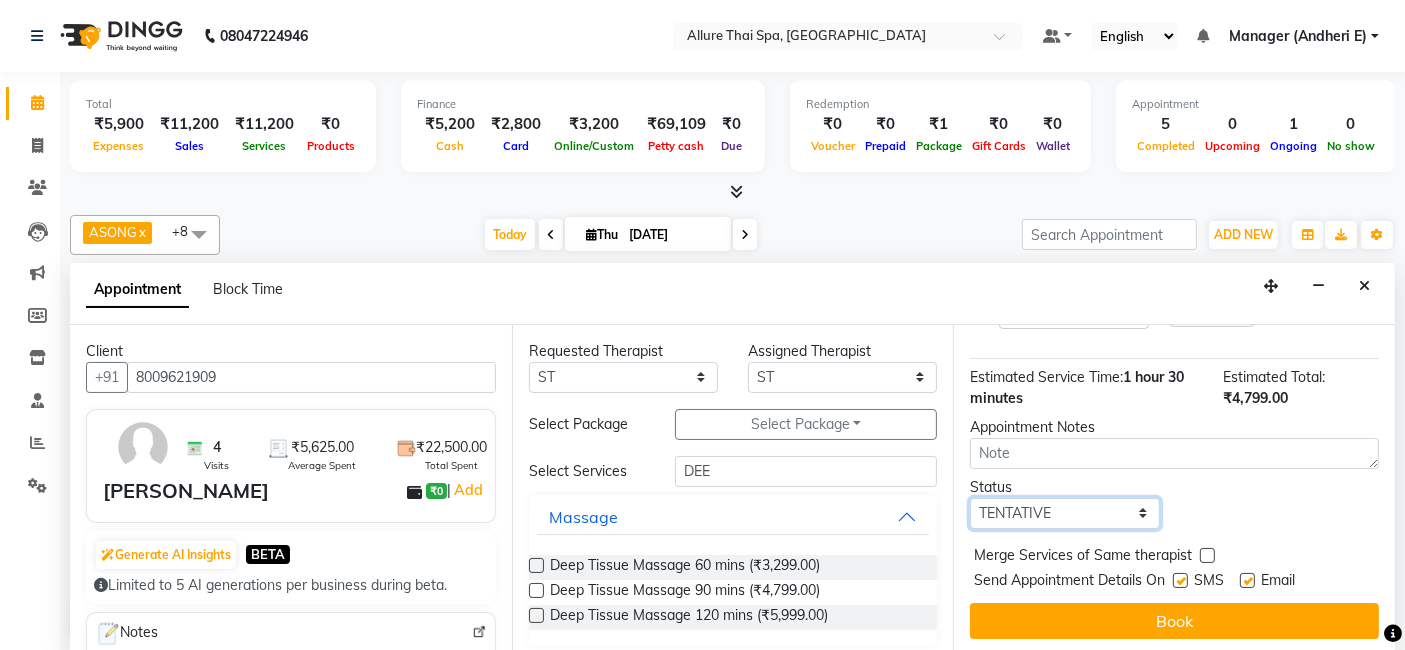
click at [1104, 511] on select "Select TENTATIVE CONFIRM CHECK-IN UPCOMING" at bounding box center [1064, 513] width 189 height 31
select select "confirm booking"
click at [970, 498] on select "Select TENTATIVE CONFIRM CHECK-IN UPCOMING" at bounding box center [1064, 513] width 189 height 31
click at [1192, 575] on div "SMS" at bounding box center [1206, 582] width 67 height 25
click at [1180, 575] on label at bounding box center [1180, 580] width 15 height 15
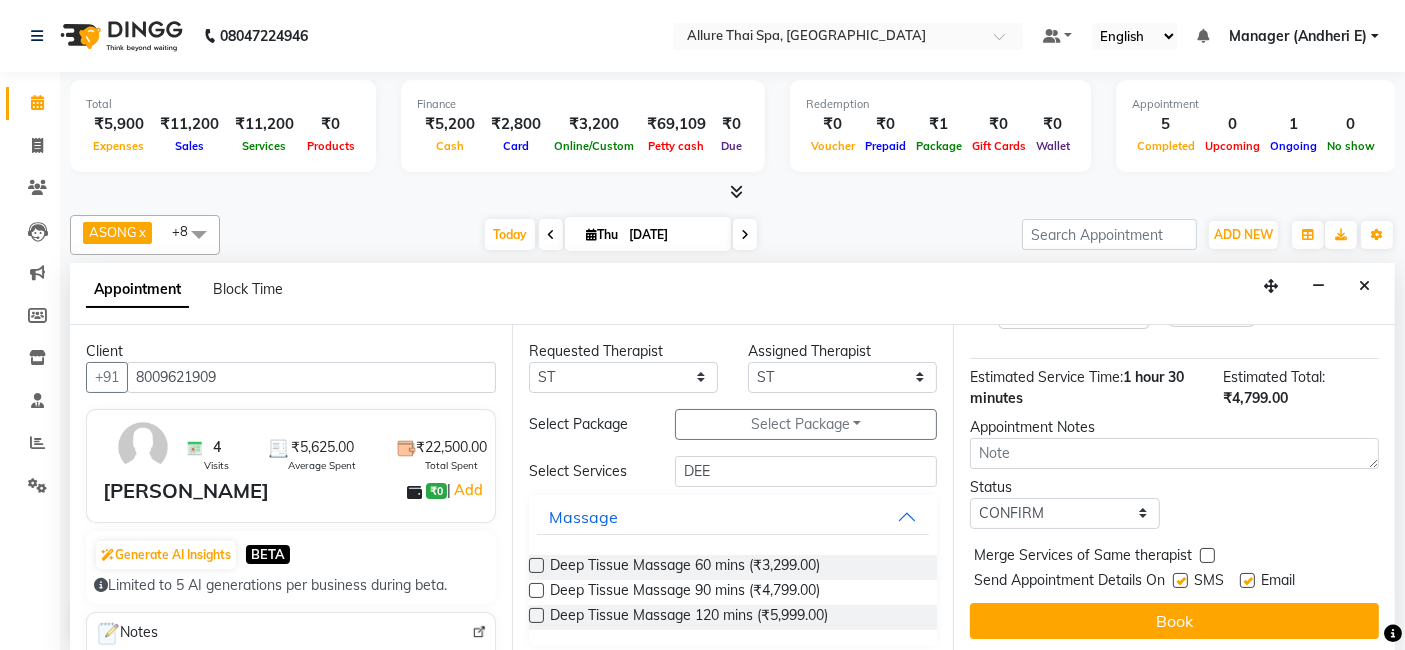
click at [1180, 576] on input "checkbox" at bounding box center [1179, 582] width 13 height 13
checkbox input "false"
click at [1251, 573] on label at bounding box center [1247, 580] width 15 height 15
click at [1251, 576] on input "checkbox" at bounding box center [1246, 582] width 13 height 13
checkbox input "false"
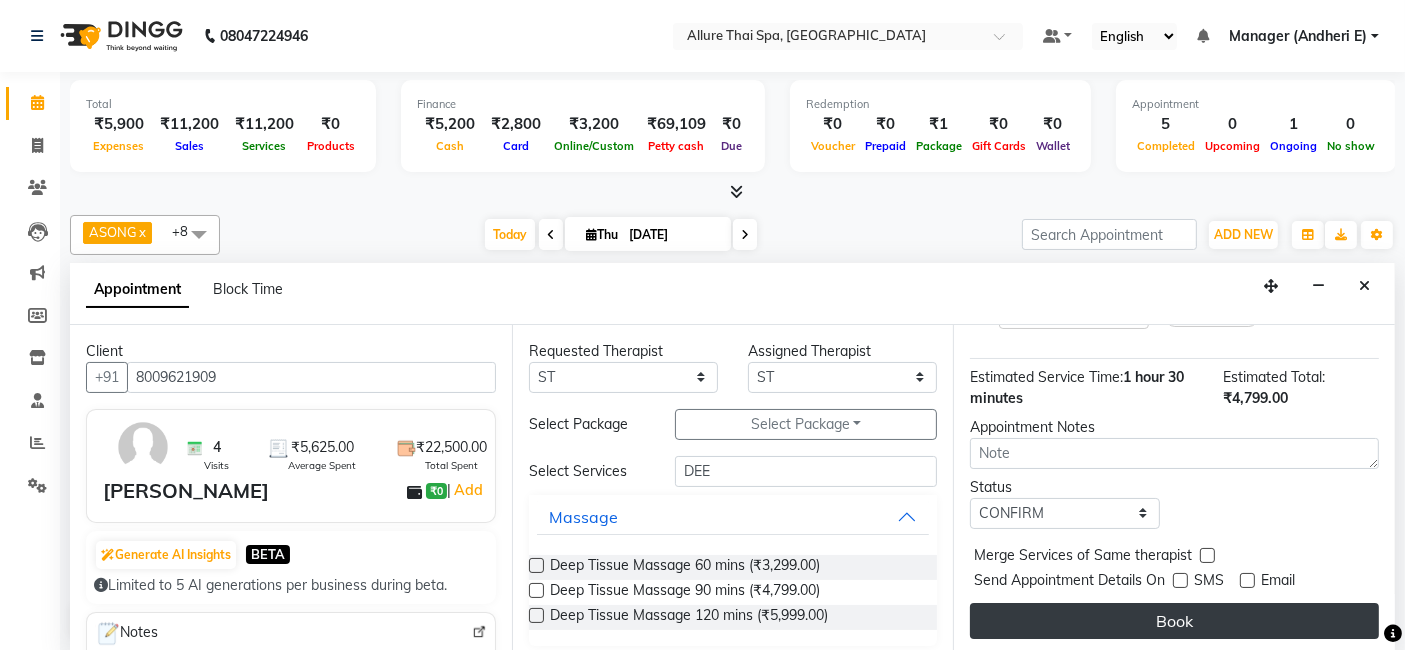
click at [1178, 615] on button "Book" at bounding box center [1174, 621] width 409 height 36
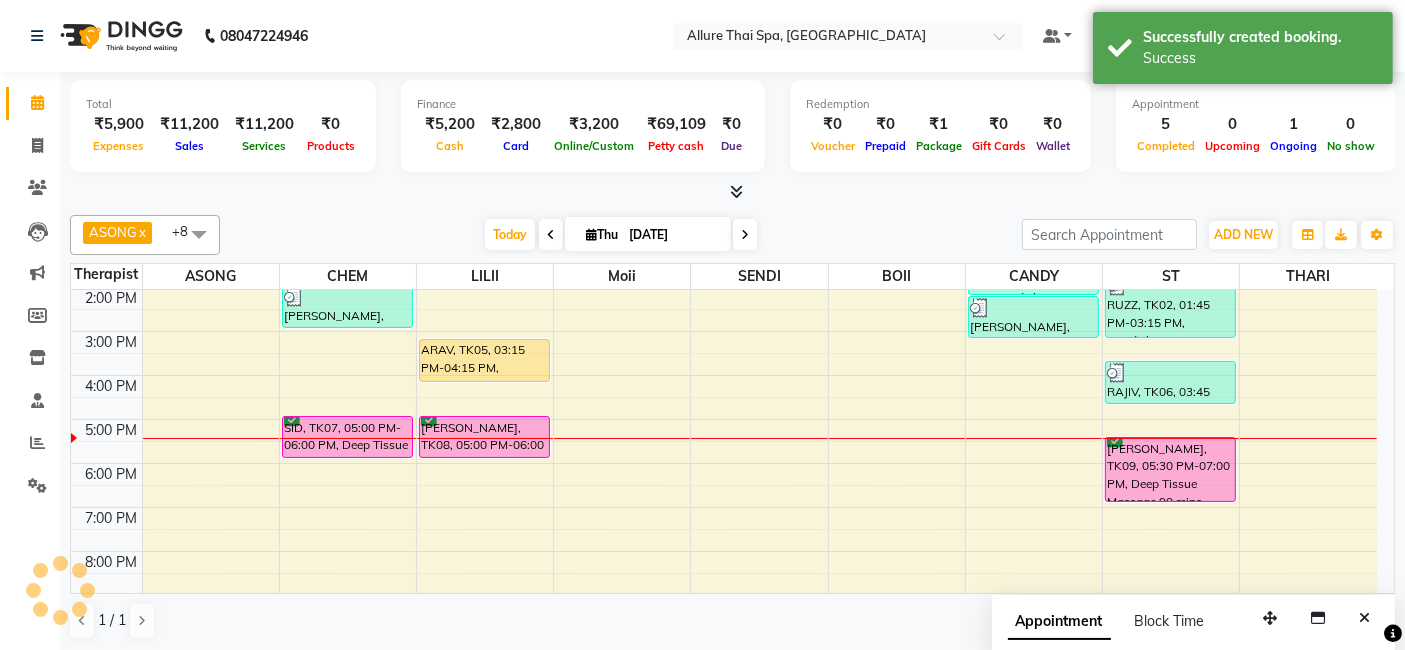
scroll to position [0, 0]
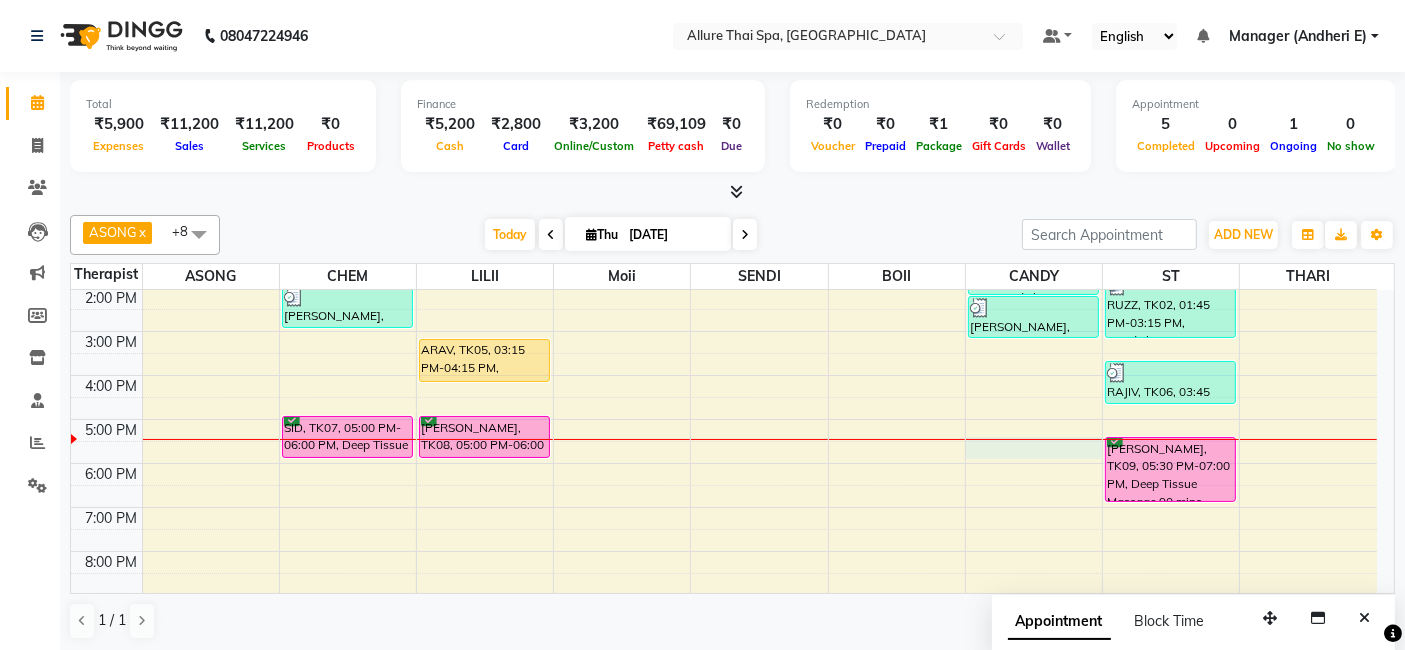
click at [1039, 442] on div "9:00 AM 10:00 AM 11:00 AM 12:00 PM 1:00 PM 2:00 PM 3:00 PM 4:00 PM 5:00 PM 6:00…" at bounding box center [724, 397] width 1306 height 659
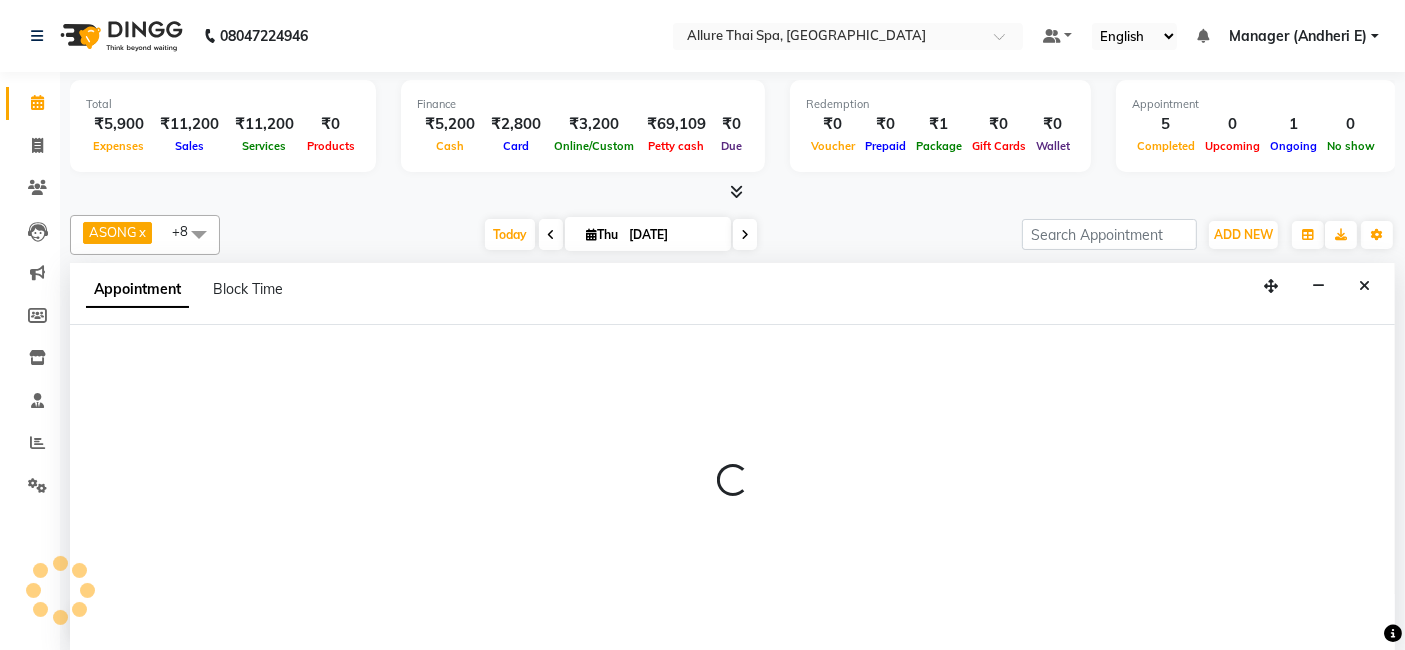
select select "89383"
select select "tentative"
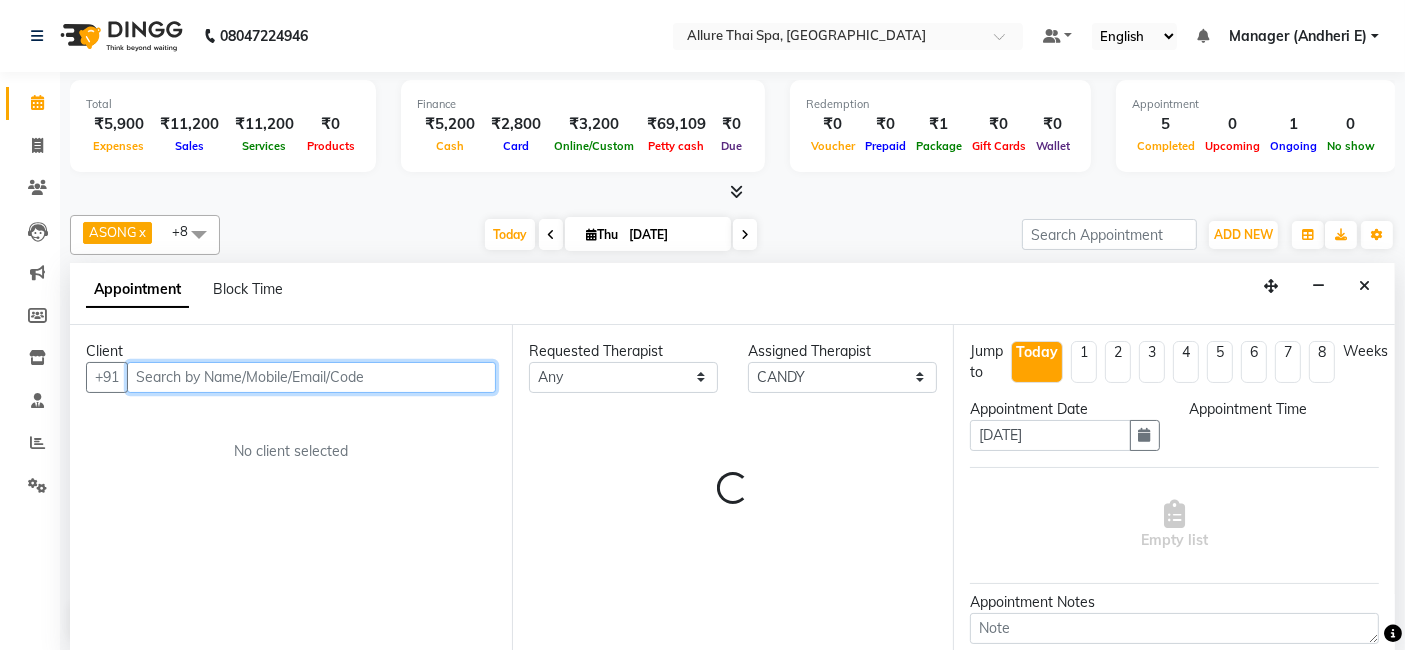
select select "1050"
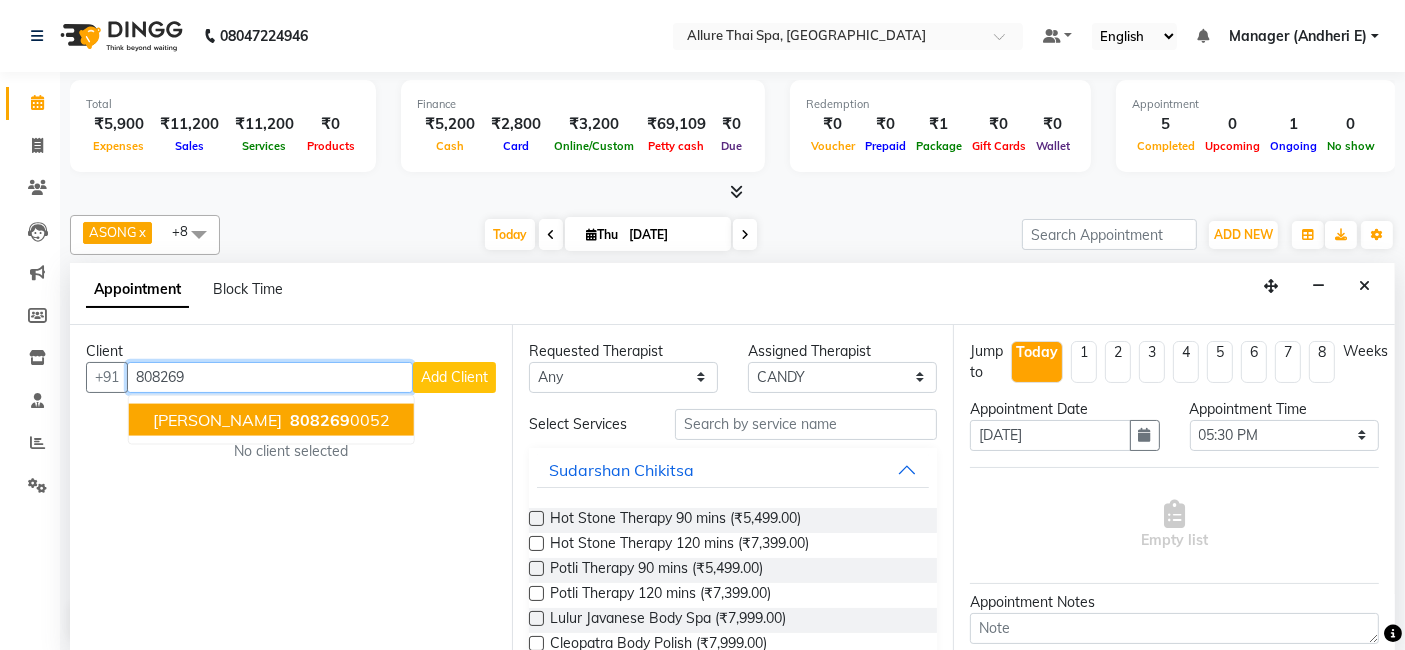
click at [290, 414] on span "808269" at bounding box center [320, 419] width 60 height 20
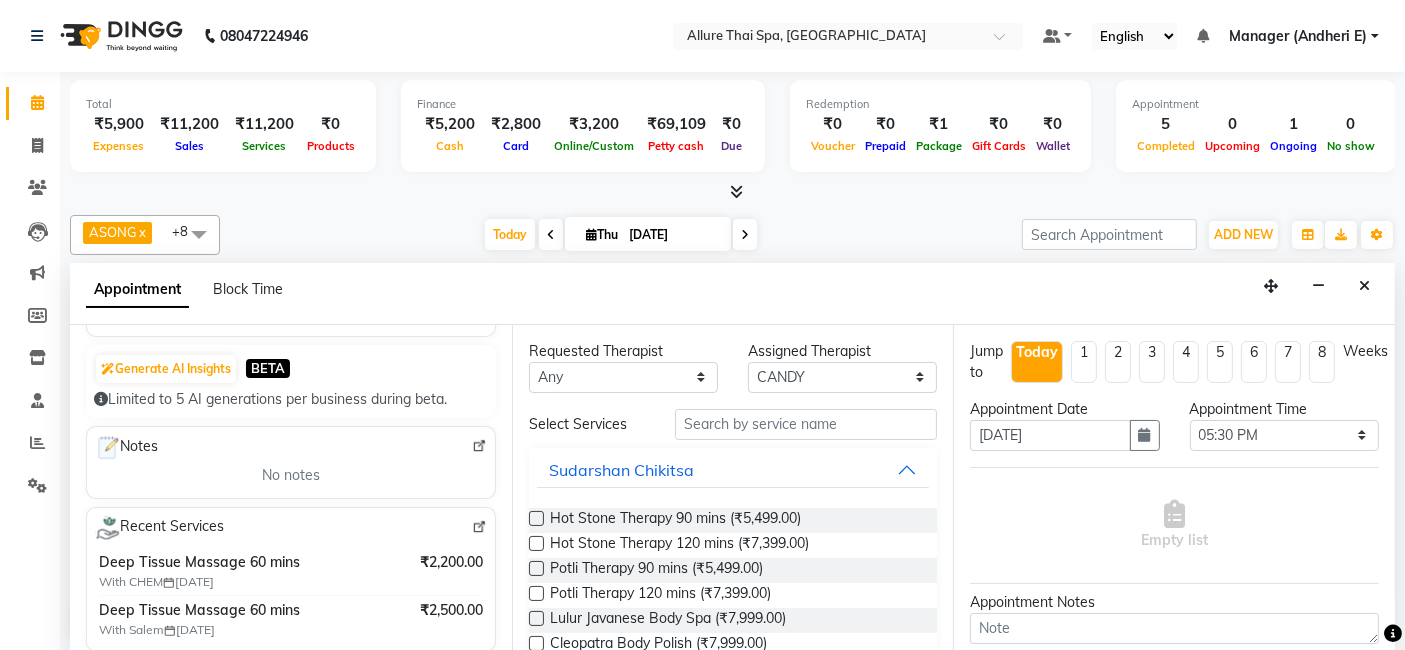
scroll to position [111, 0]
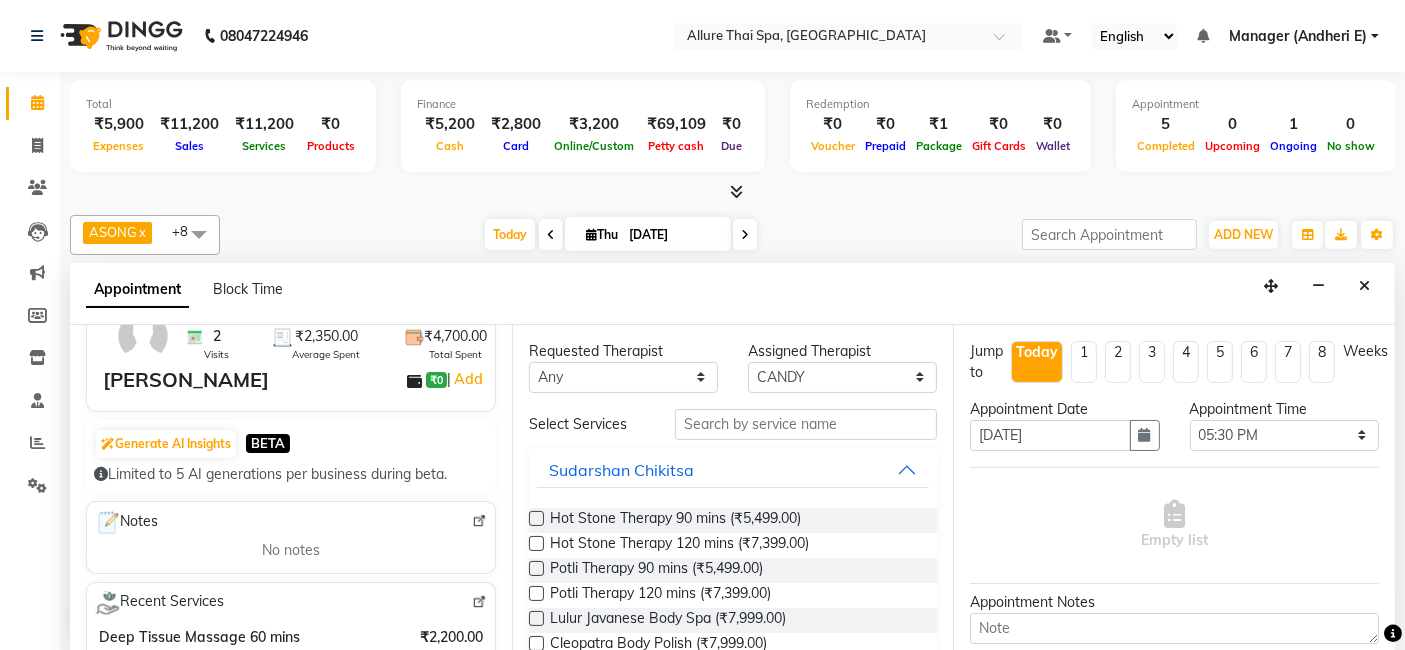
type input "8082690052"
click at [645, 381] on select "Any ASONG [PERSON_NAME] BOII CANDY CHEM LILII Moii SENDI ST THARI" at bounding box center [623, 377] width 189 height 31
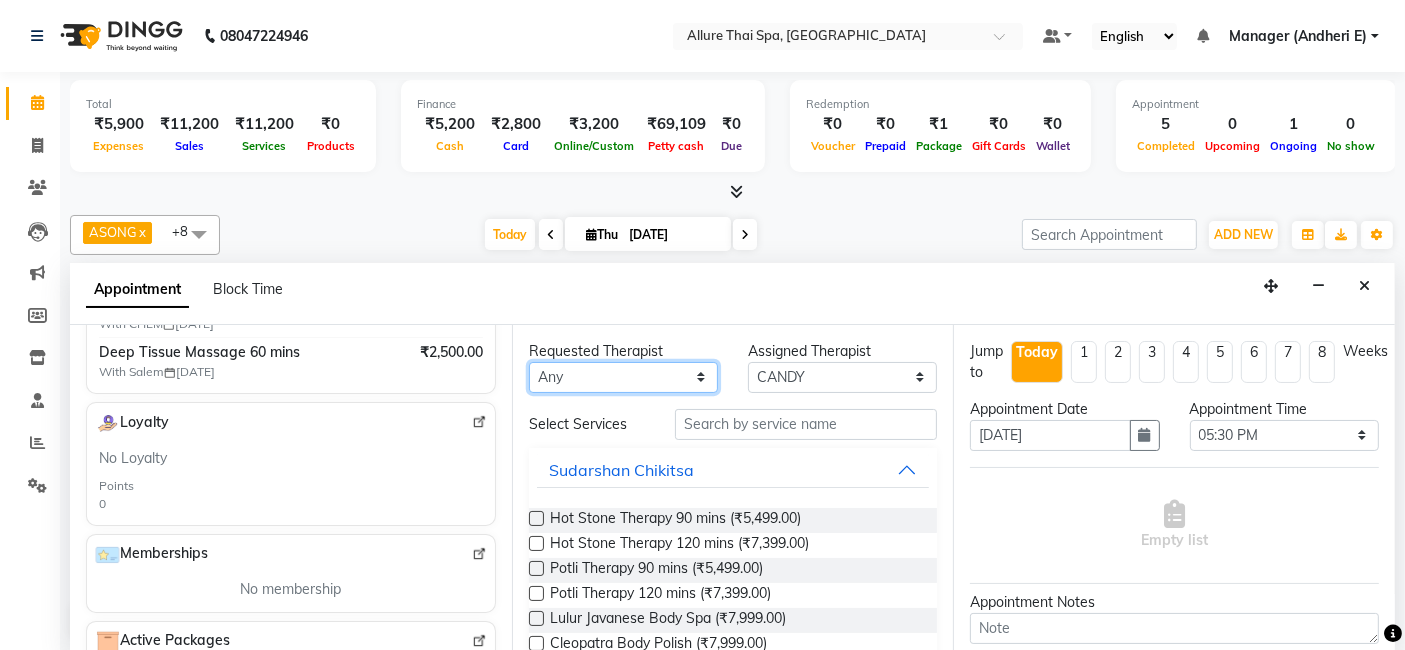
scroll to position [333, 0]
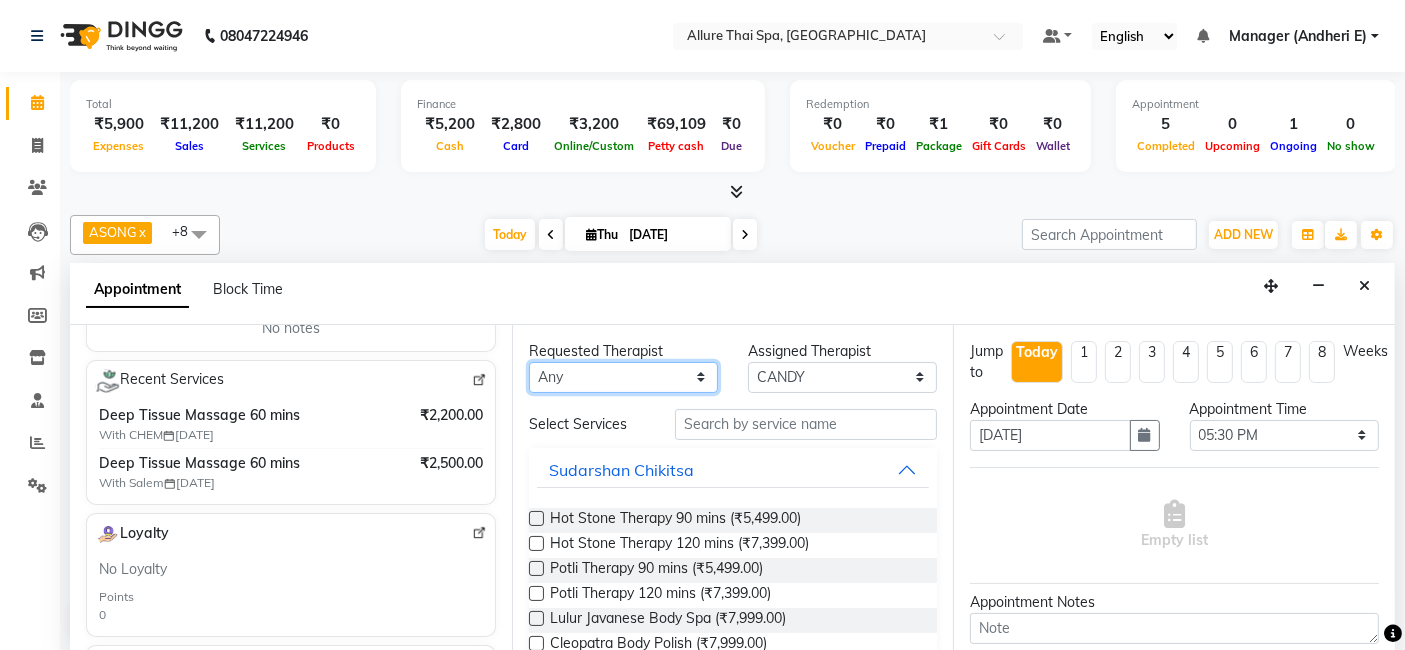
click at [645, 370] on select "Any ASONG [PERSON_NAME] BOII CANDY CHEM LILII Moii SENDI ST THARI" at bounding box center [623, 377] width 189 height 31
select select "89383"
click at [529, 362] on select "Any ASONG [PERSON_NAME] BOII CANDY CHEM LILII Moii SENDI ST THARI" at bounding box center [623, 377] width 189 height 31
click at [34, 130] on link "Invoice" at bounding box center [30, 146] width 48 height 33
select select "6826"
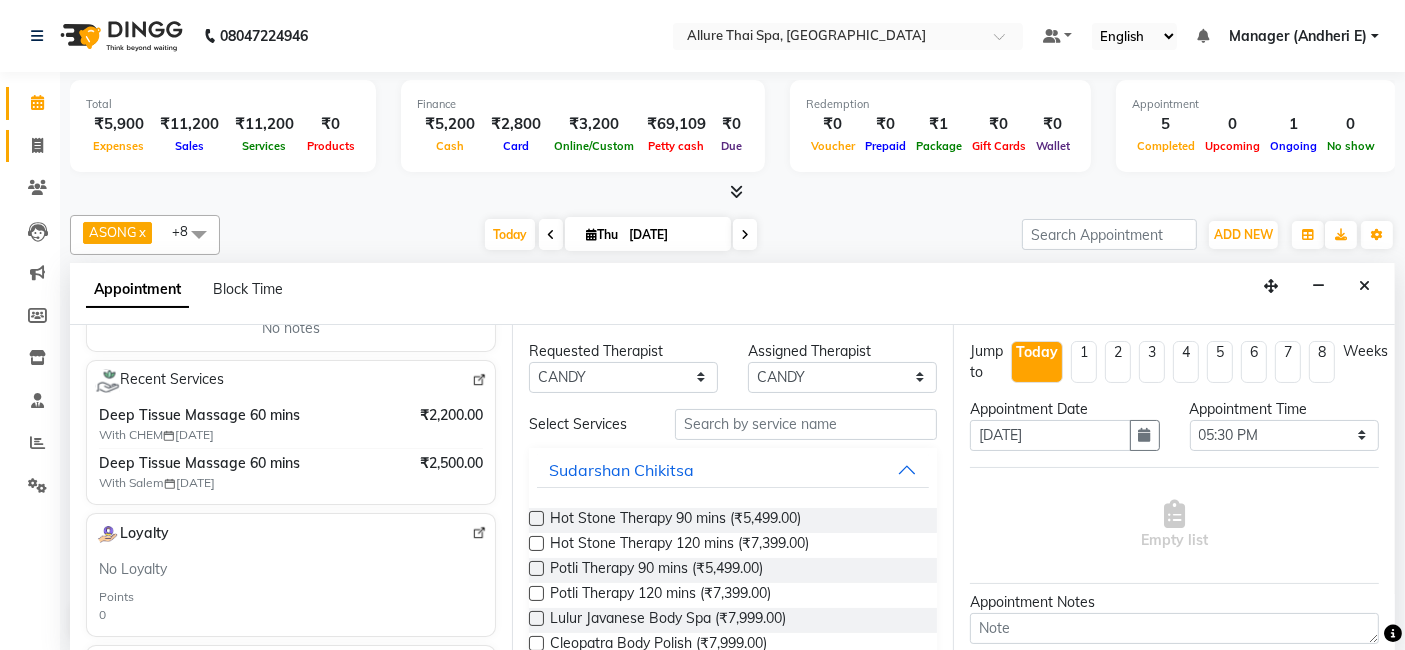
select select "service"
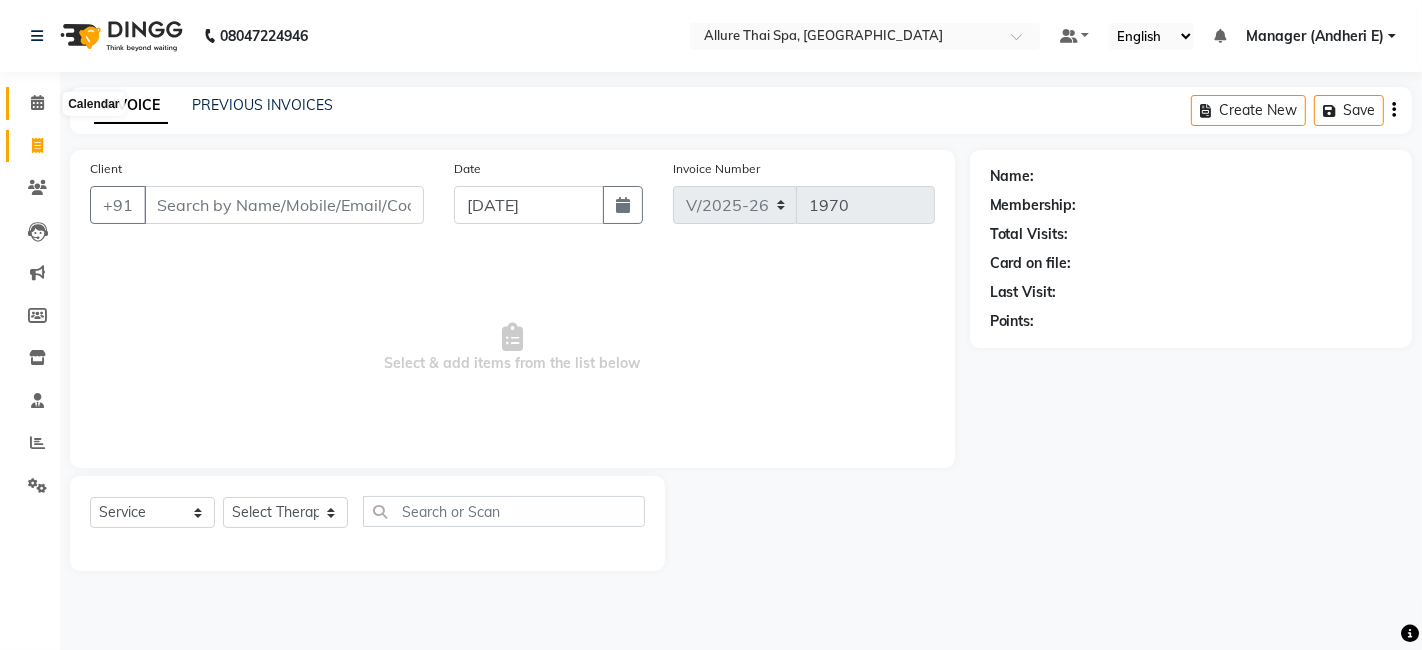
click at [40, 107] on icon at bounding box center [37, 102] width 13 height 15
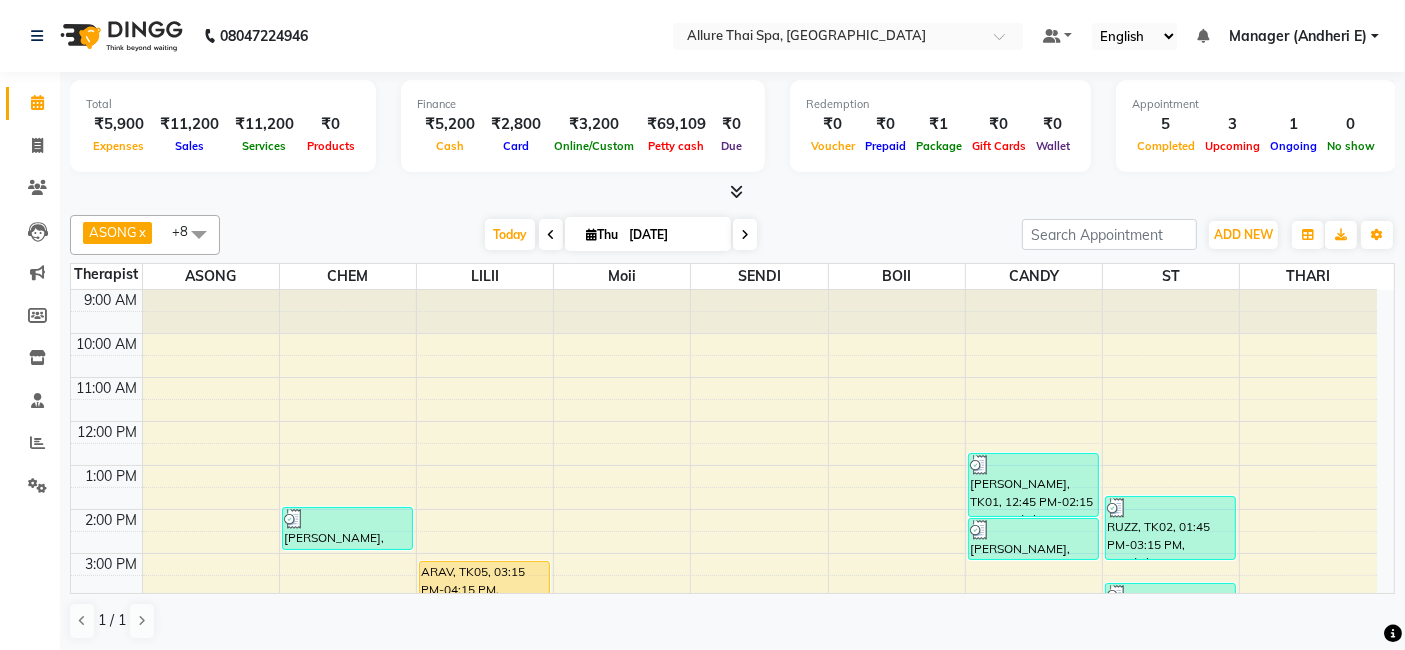
scroll to position [321, 0]
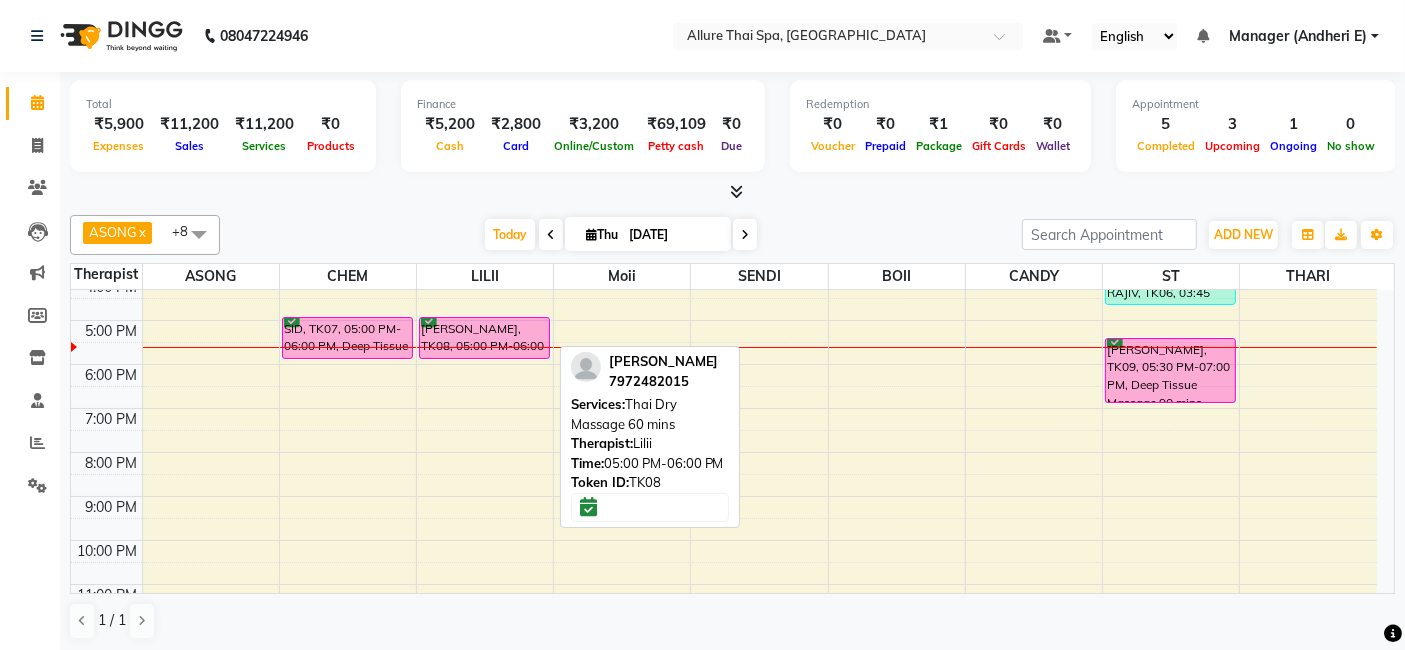
click at [465, 339] on div "[PERSON_NAME], TK08, 05:00 PM-06:00 PM, Thai Dry Massage 60 mins" at bounding box center [484, 338] width 129 height 40
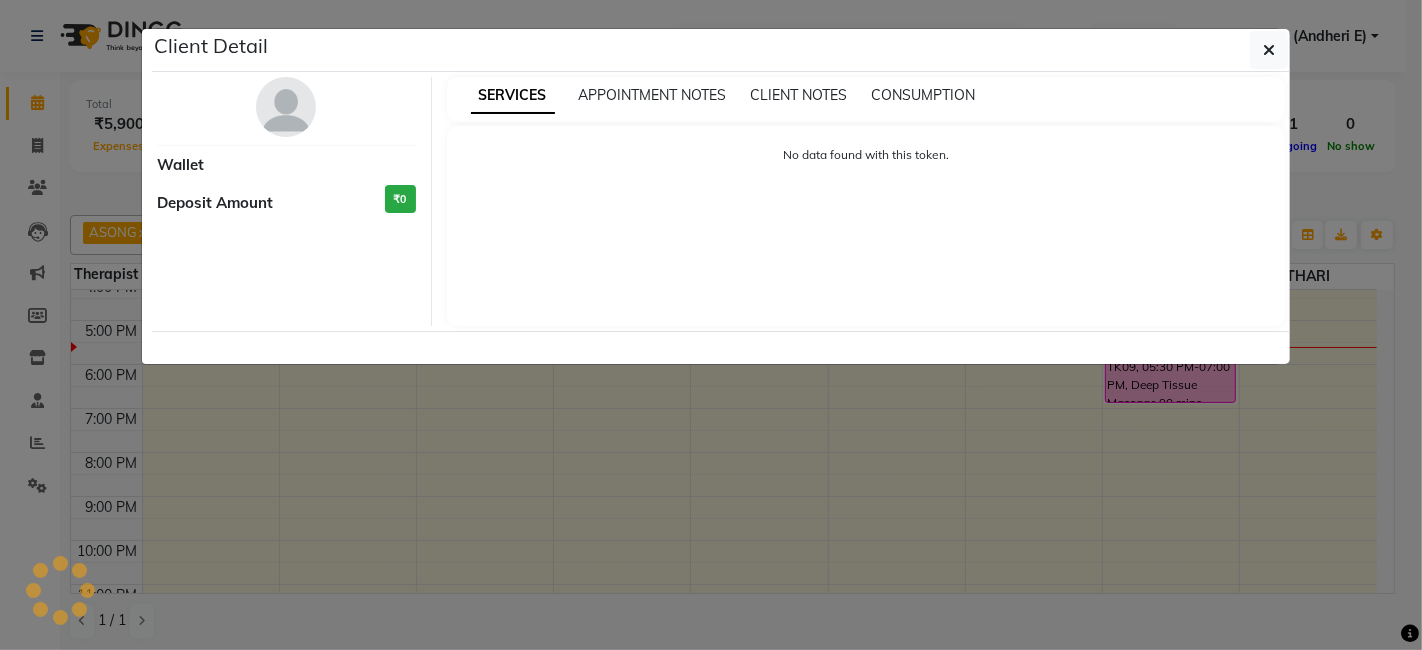
select select "6"
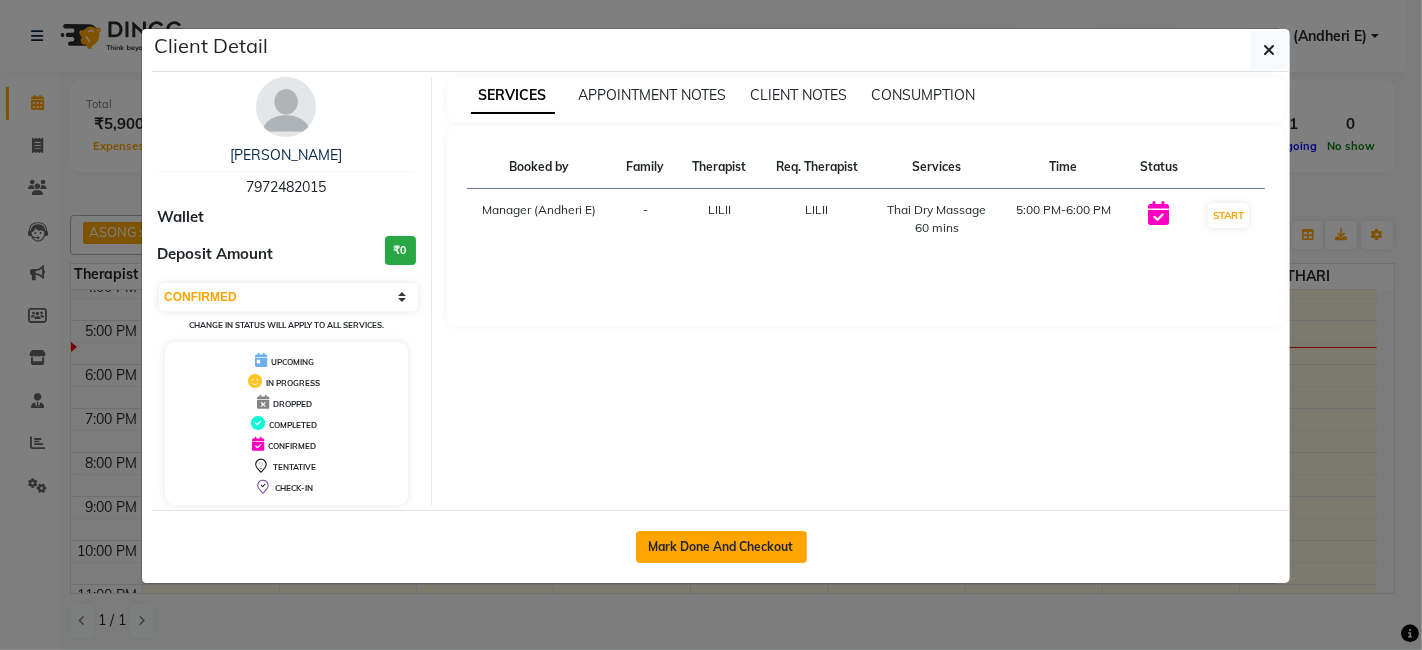
click at [738, 544] on button "Mark Done And Checkout" at bounding box center [721, 547] width 171 height 32
select select "service"
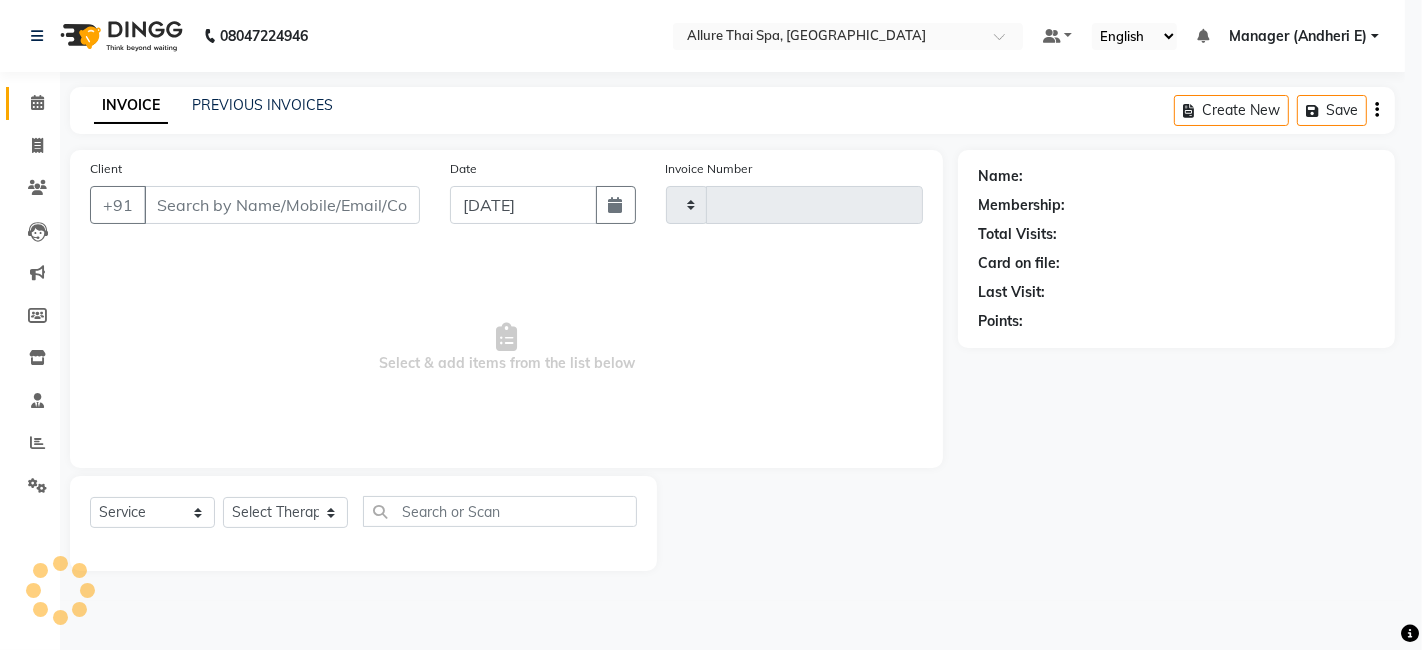
select select "3"
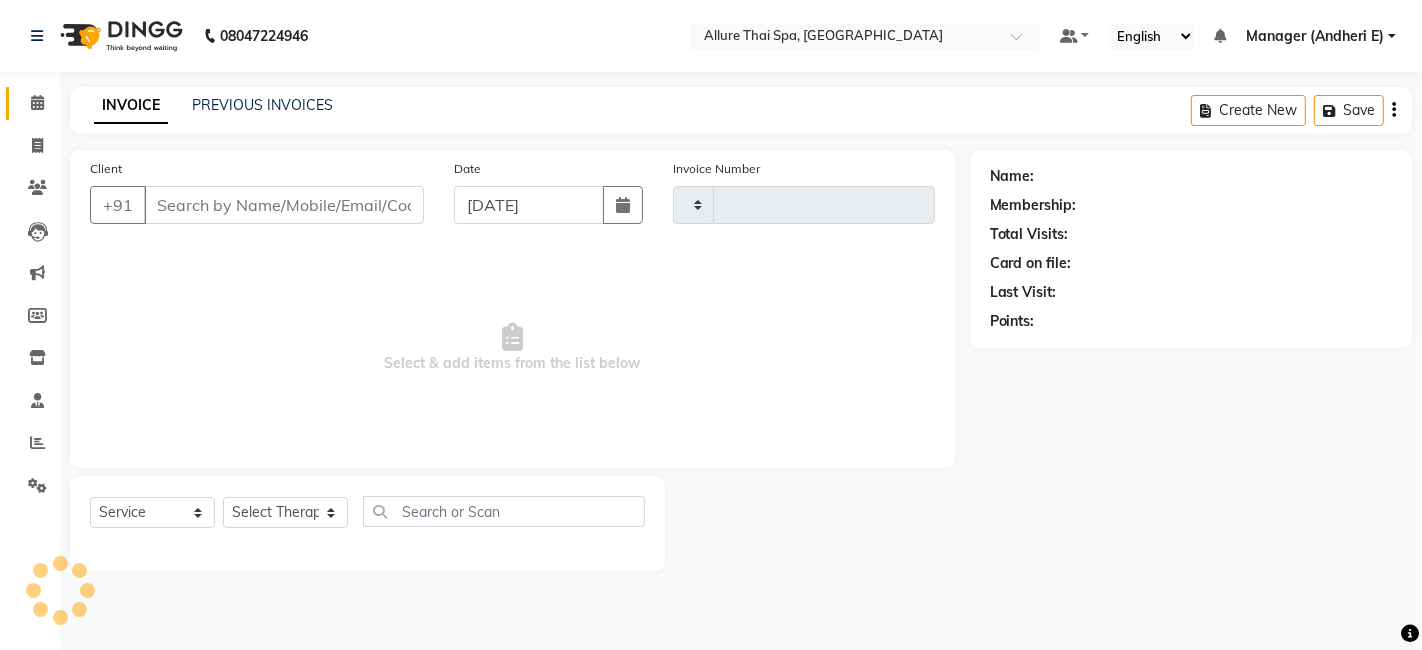
type input "1970"
select select "6826"
type input "7972482015"
select select "82638"
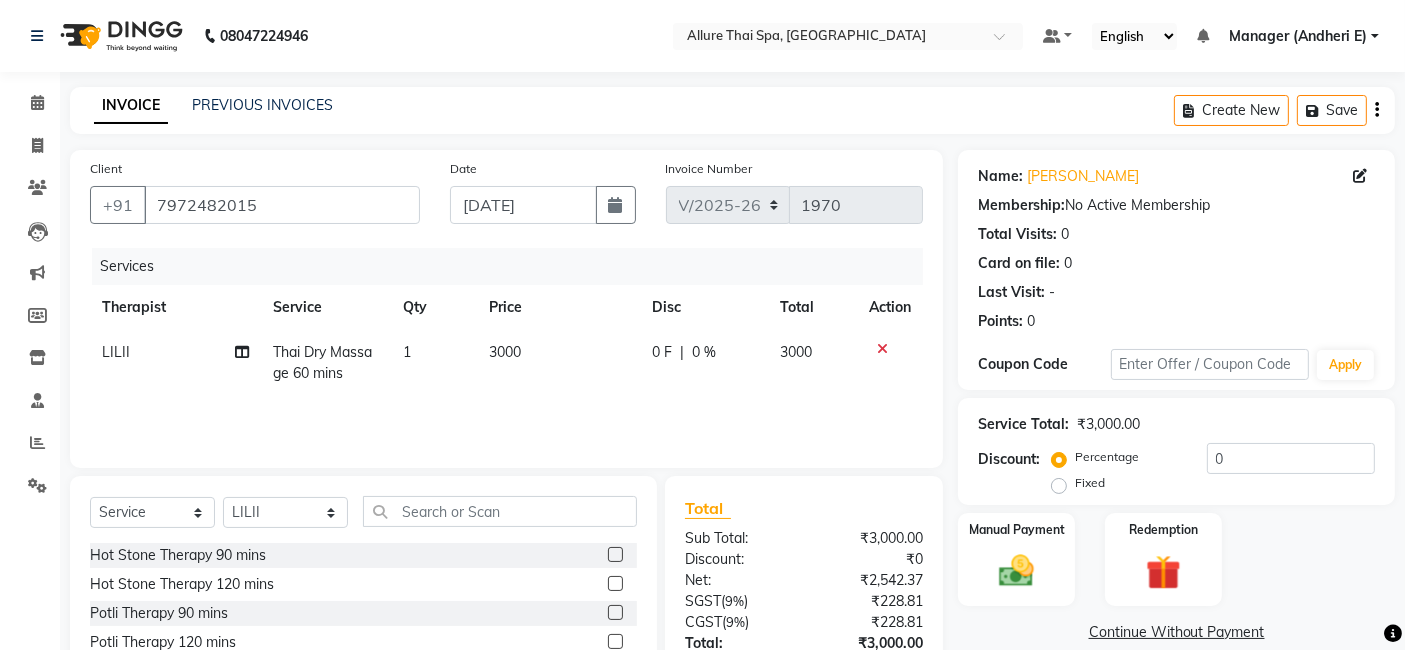
click at [1075, 487] on label "Fixed" at bounding box center [1090, 483] width 30 height 18
click at [1058, 487] on input "Fixed" at bounding box center [1063, 483] width 14 height 14
radio input "true"
click at [1228, 461] on input "0" at bounding box center [1291, 458] width 168 height 31
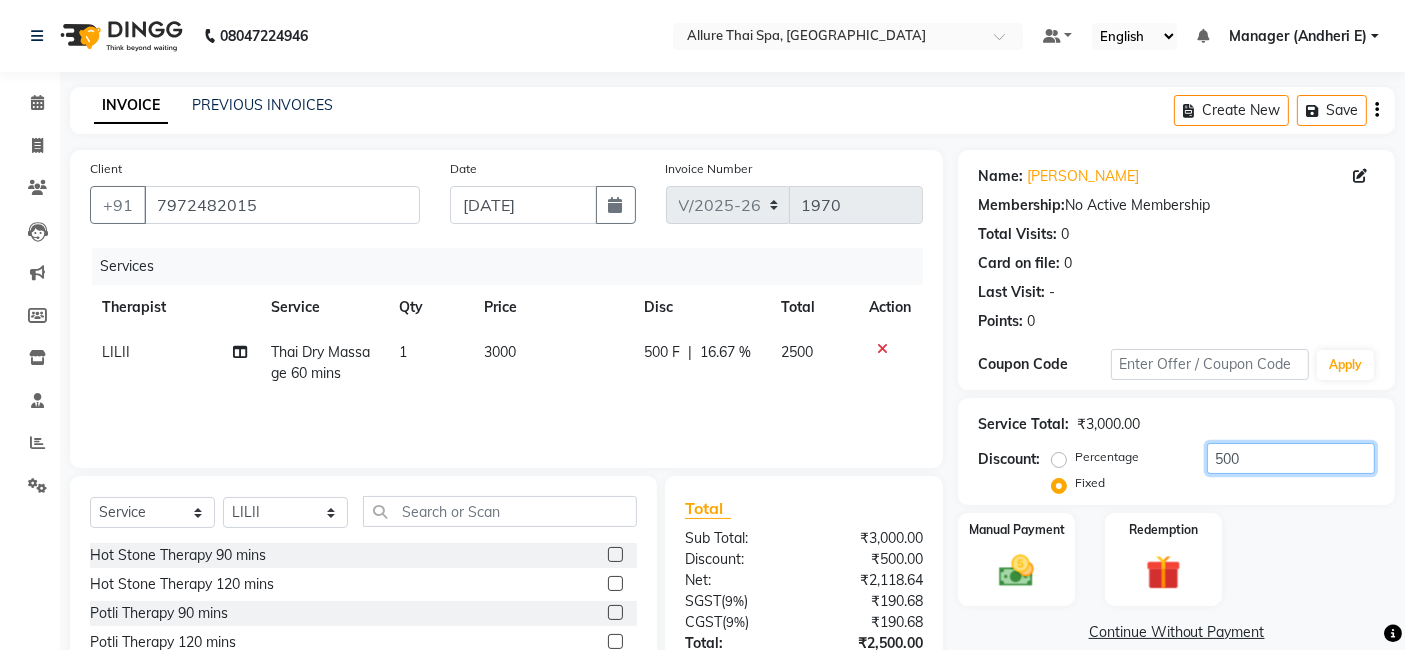
scroll to position [150, 0]
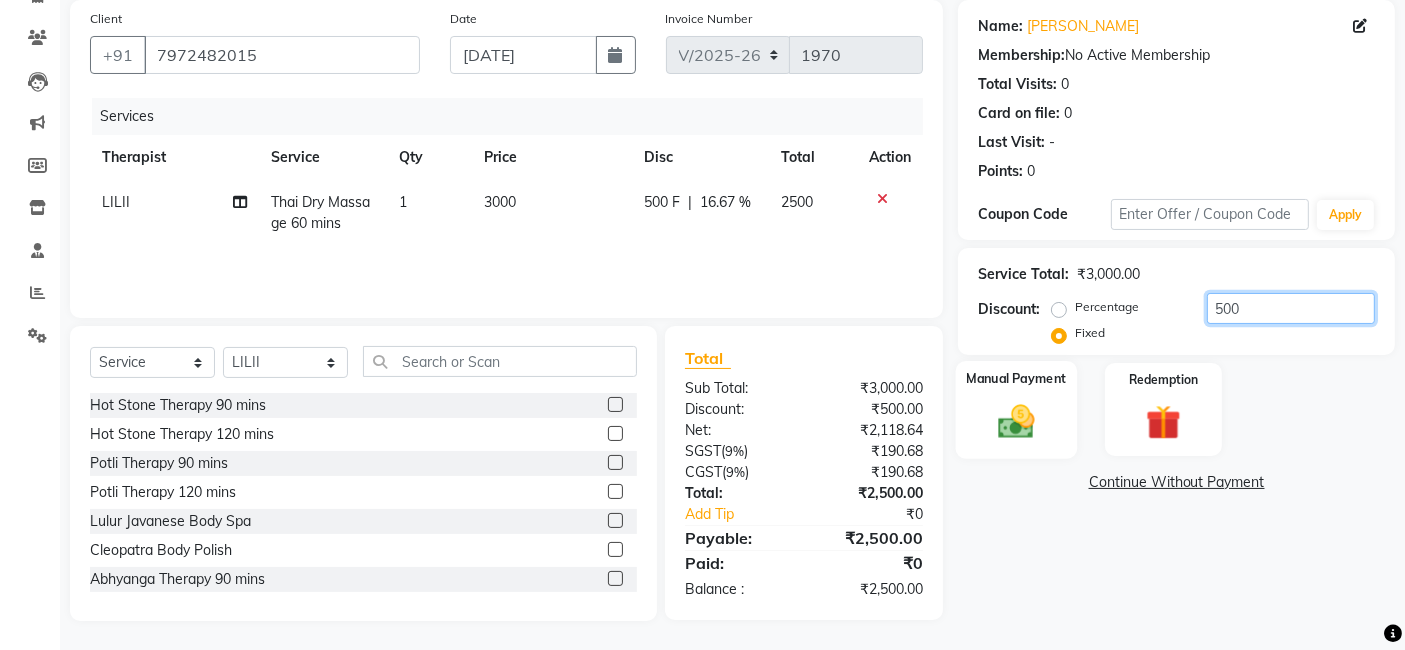
type input "500"
click at [1033, 426] on img at bounding box center [1017, 421] width 60 height 42
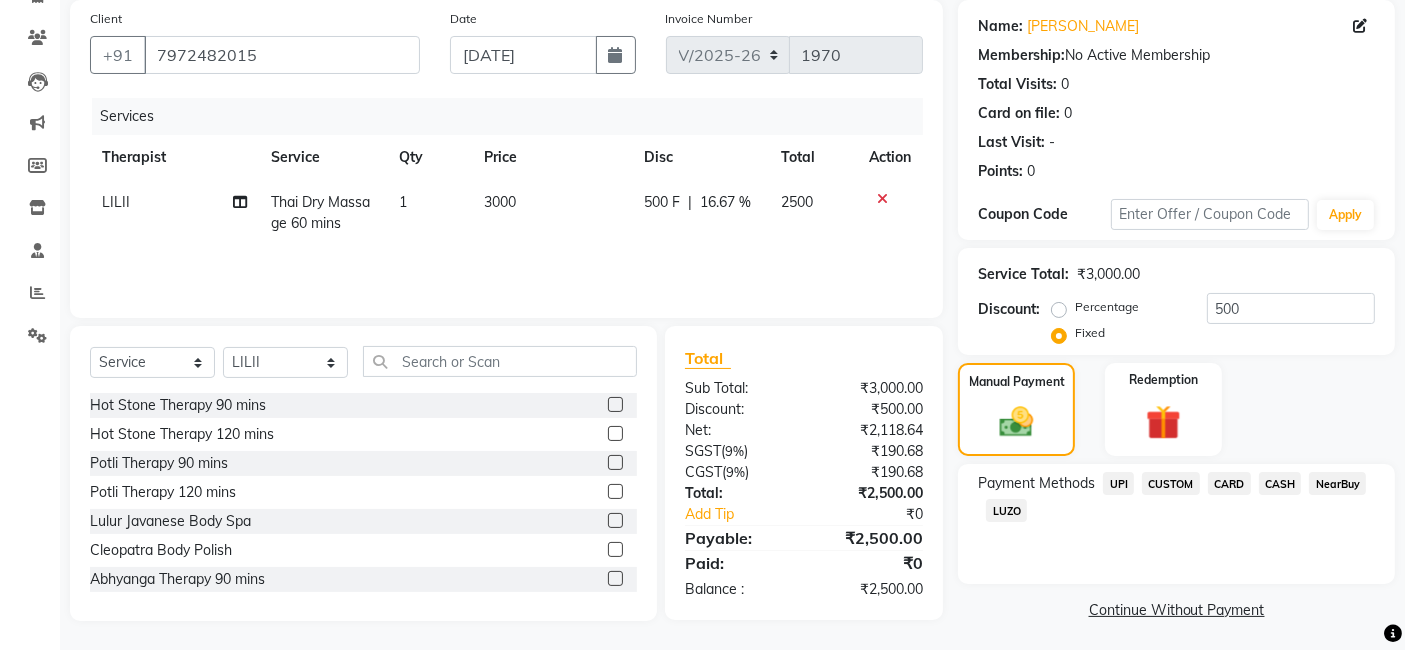
click at [1272, 481] on span "CASH" at bounding box center [1280, 483] width 43 height 23
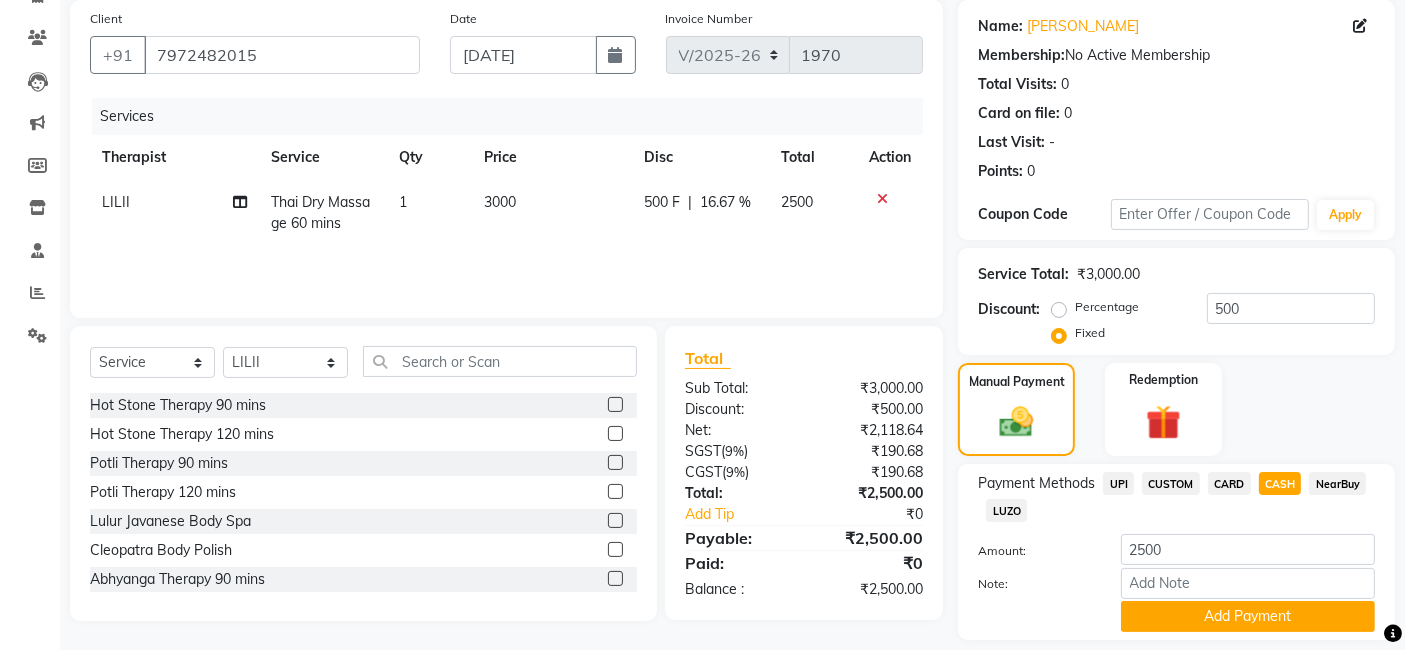
scroll to position [210, 0]
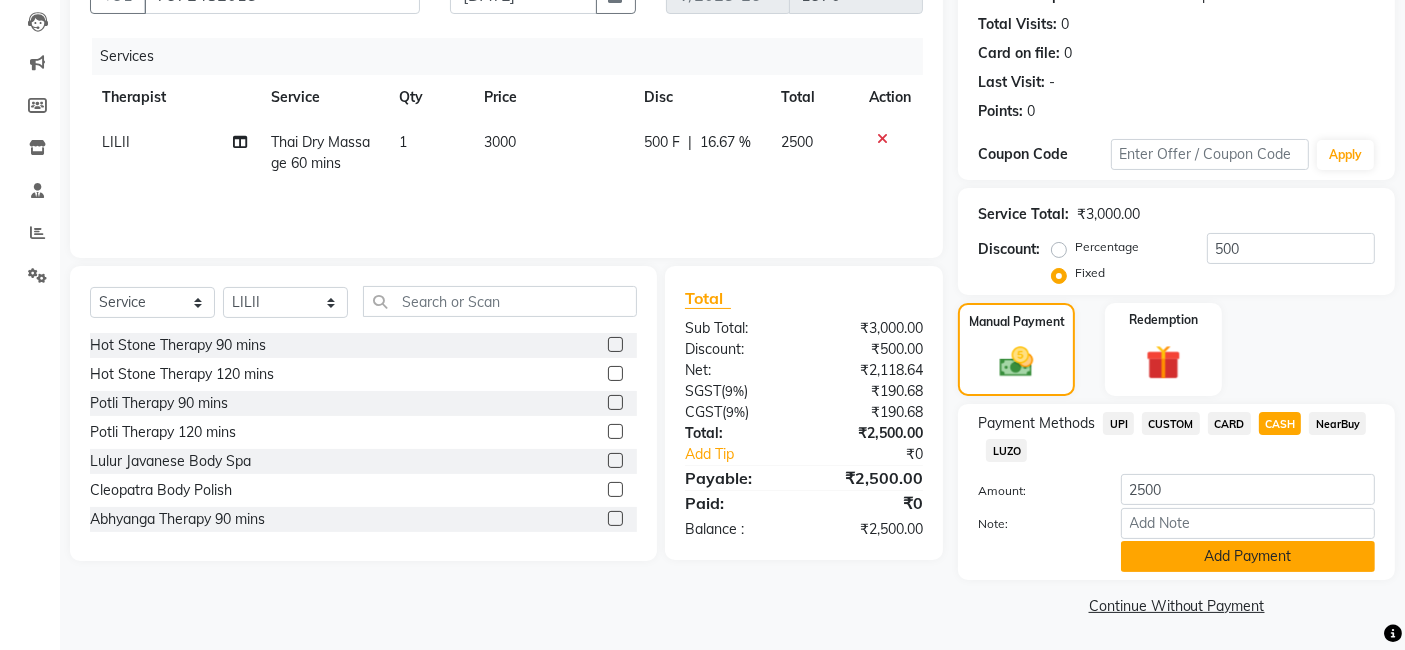
click at [1239, 550] on button "Add Payment" at bounding box center [1248, 556] width 254 height 31
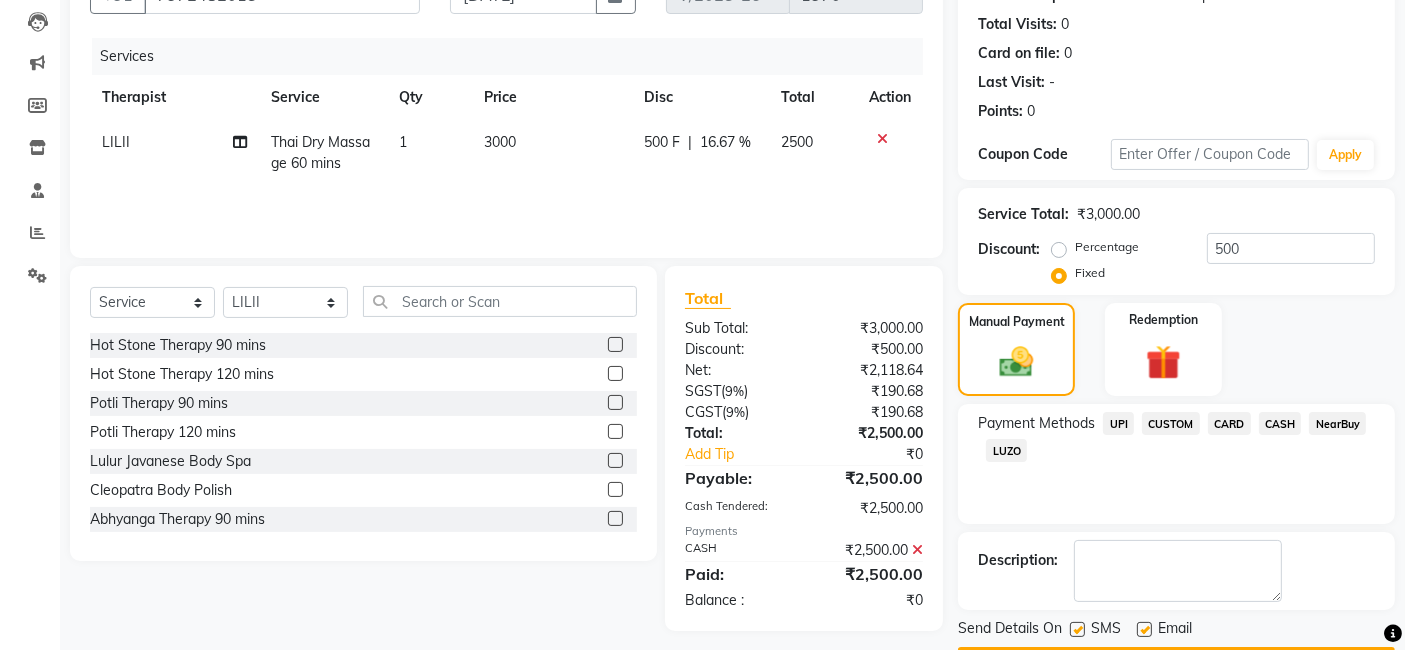
scroll to position [266, 0]
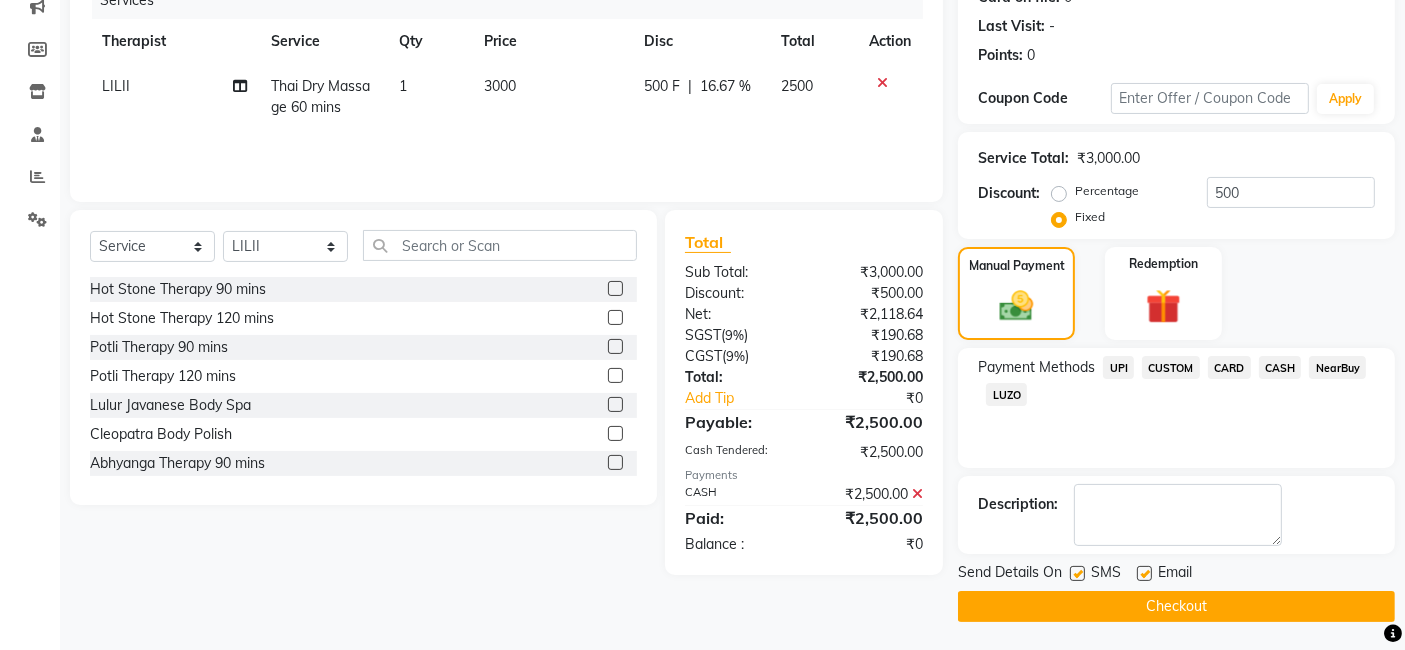
click at [1074, 575] on label at bounding box center [1077, 573] width 15 height 15
click at [1074, 575] on input "checkbox" at bounding box center [1076, 574] width 13 height 13
checkbox input "false"
click at [1148, 572] on label at bounding box center [1144, 573] width 15 height 15
click at [1148, 572] on input "checkbox" at bounding box center [1143, 574] width 13 height 13
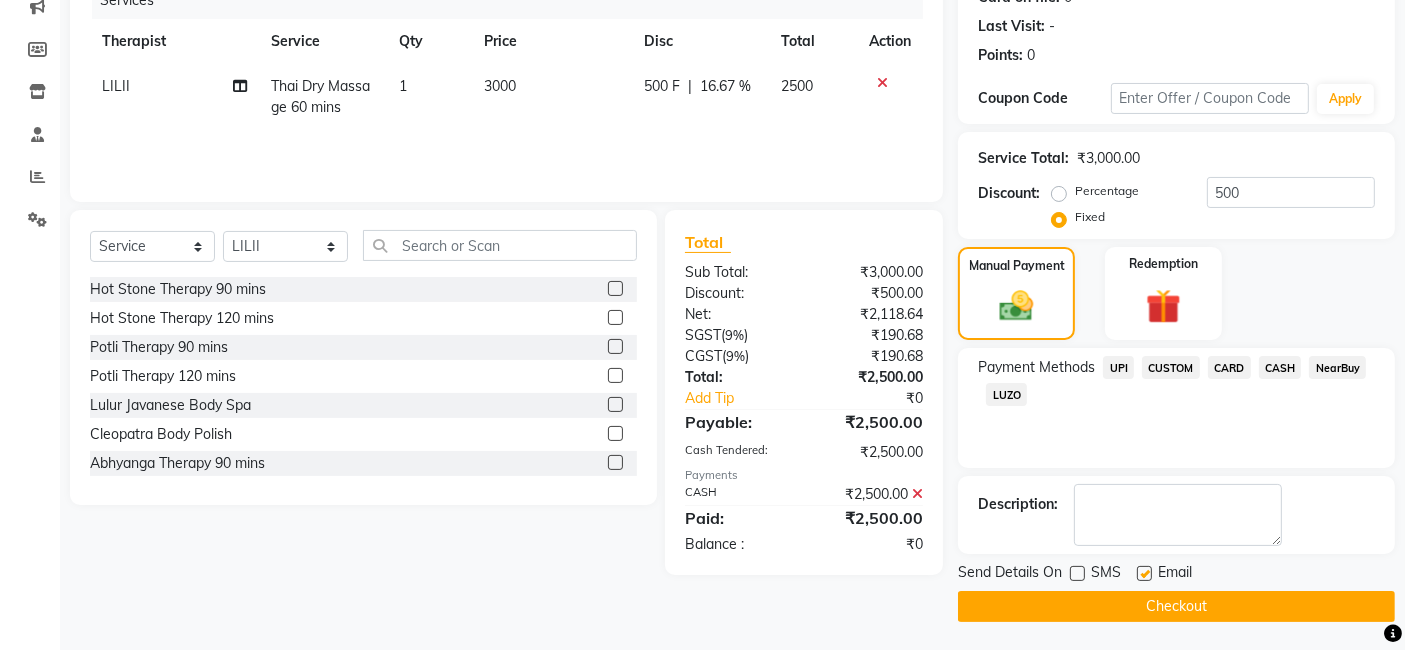
checkbox input "false"
click at [1185, 601] on button "Checkout" at bounding box center [1176, 606] width 437 height 31
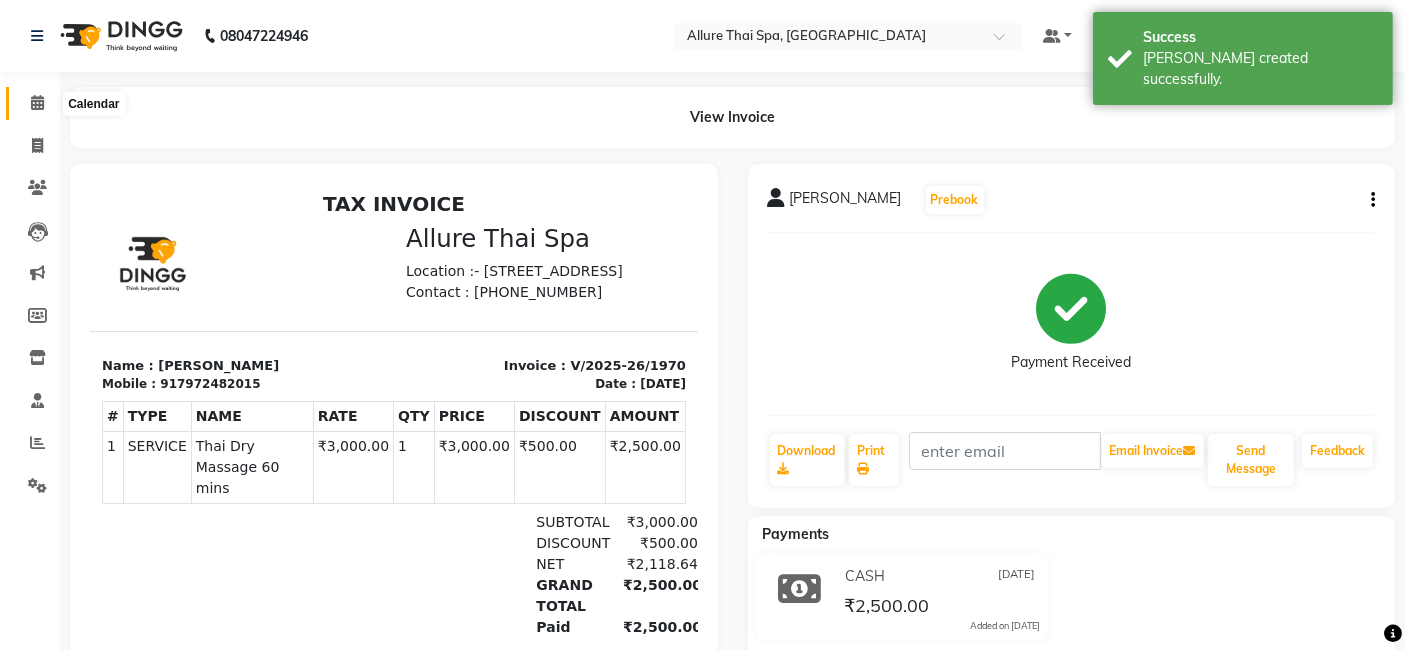
click at [37, 104] on icon at bounding box center [37, 102] width 13 height 15
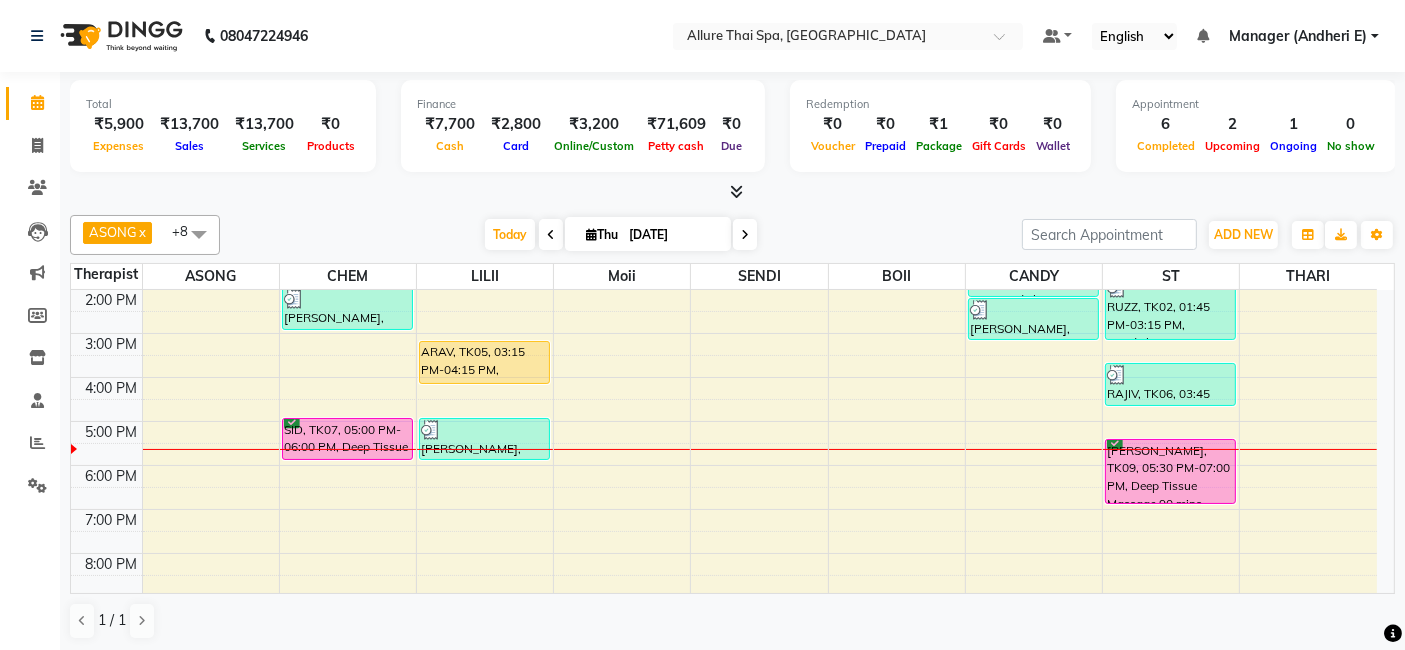
scroll to position [222, 0]
